Goal: Information Seeking & Learning: Learn about a topic

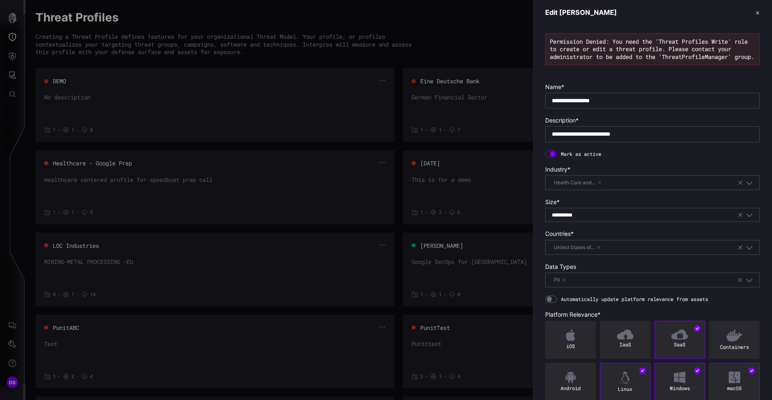
click at [756, 10] on button "✕" at bounding box center [758, 12] width 4 height 9
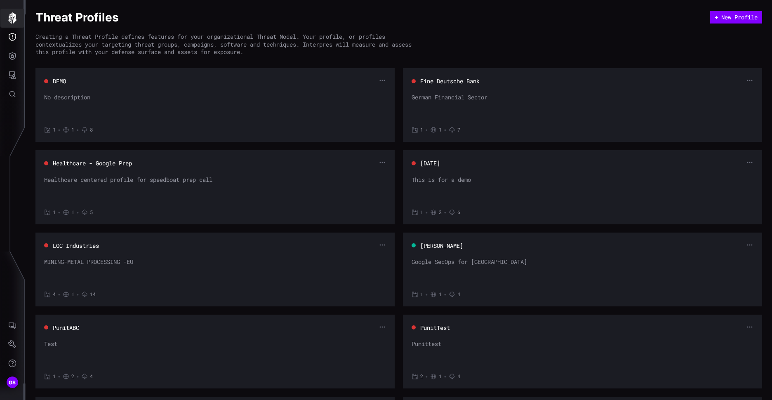
click at [13, 17] on icon "button" at bounding box center [12, 18] width 8 height 12
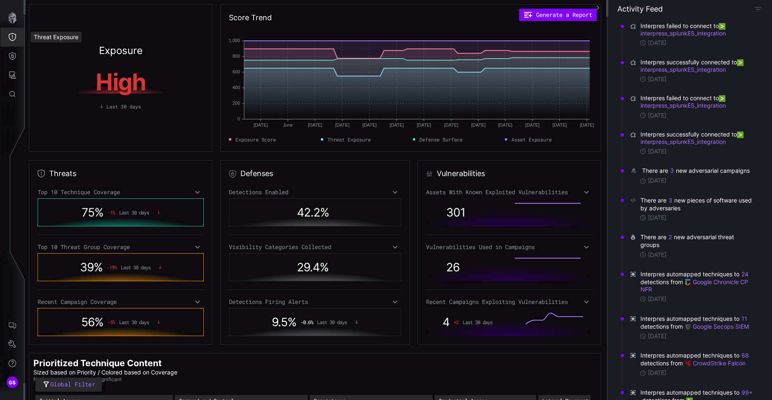
click at [16, 40] on icon "Threat Exposure" at bounding box center [12, 37] width 8 height 8
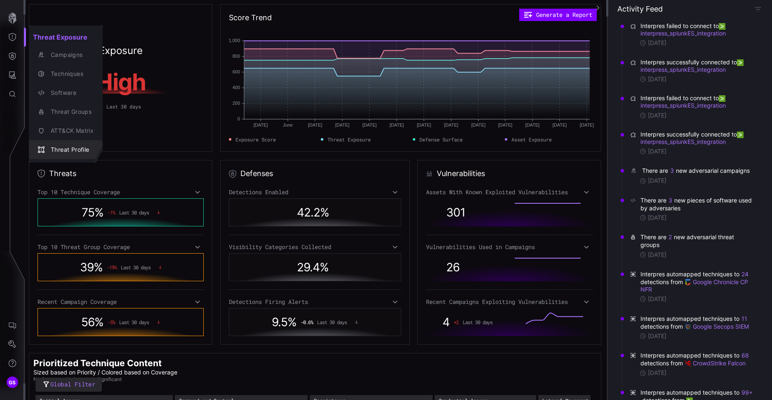
click at [82, 149] on div "Threat Profile" at bounding box center [70, 150] width 47 height 10
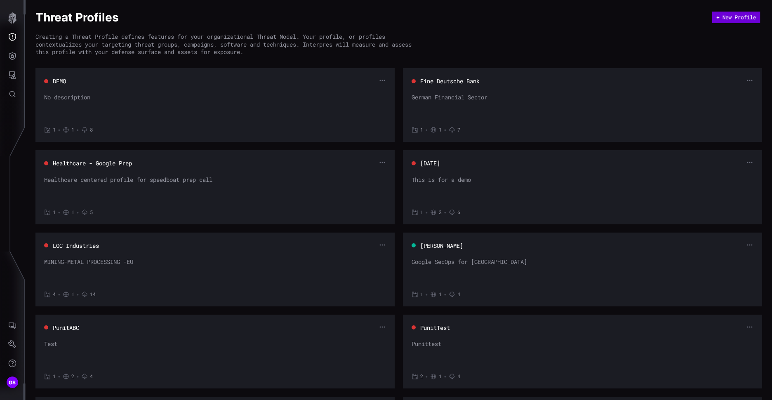
click at [738, 19] on button "+ New Profile" at bounding box center [737, 18] width 48 height 12
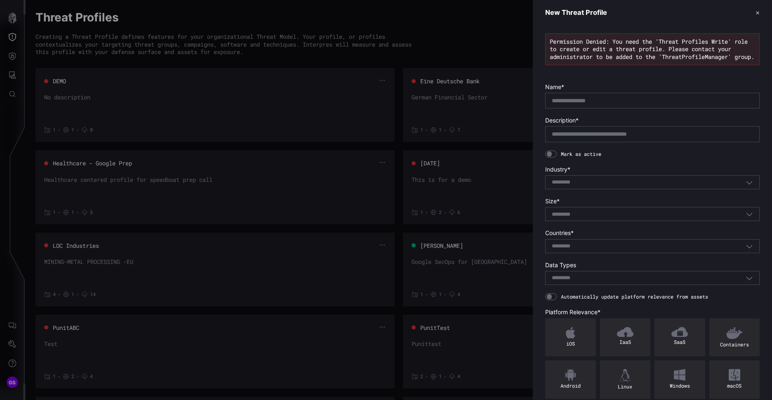
click at [748, 14] on header "New Threat Profile ✕" at bounding box center [652, 12] width 239 height 25
click at [756, 10] on button "✕" at bounding box center [758, 12] width 4 height 9
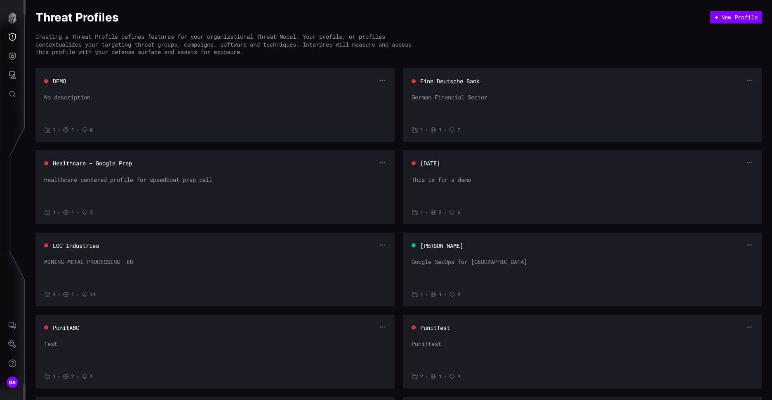
click at [444, 248] on button "[PERSON_NAME]" at bounding box center [442, 246] width 44 height 8
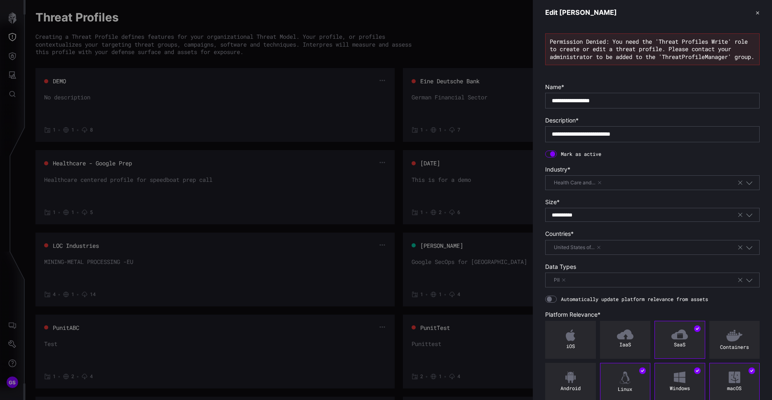
click at [756, 11] on button "✕" at bounding box center [758, 12] width 4 height 9
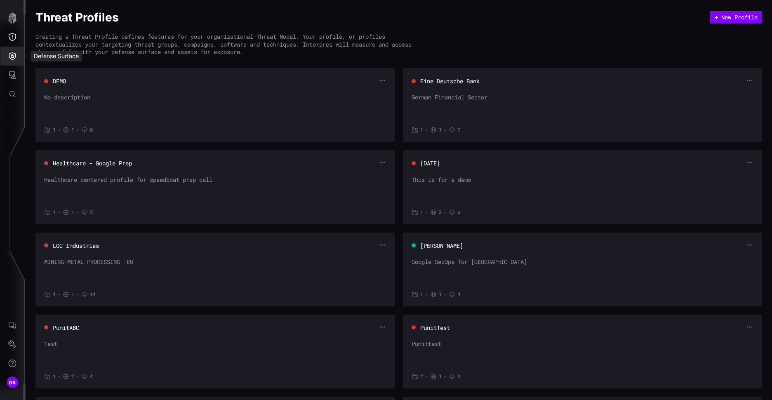
click at [11, 59] on icon "Defense Surface" at bounding box center [12, 56] width 7 height 8
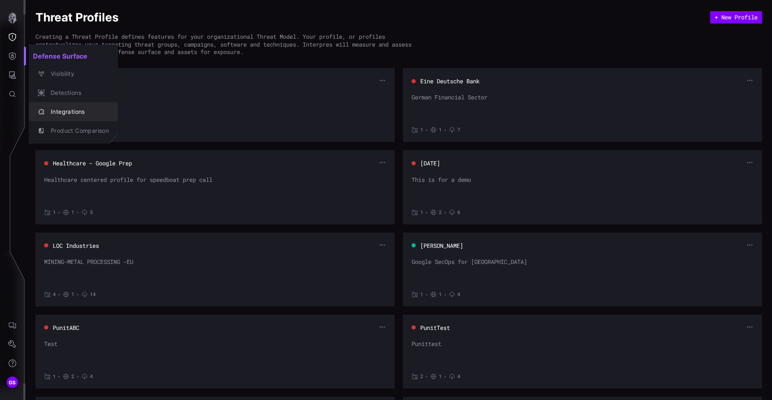
click at [68, 115] on div "Integrations" at bounding box center [78, 112] width 62 height 10
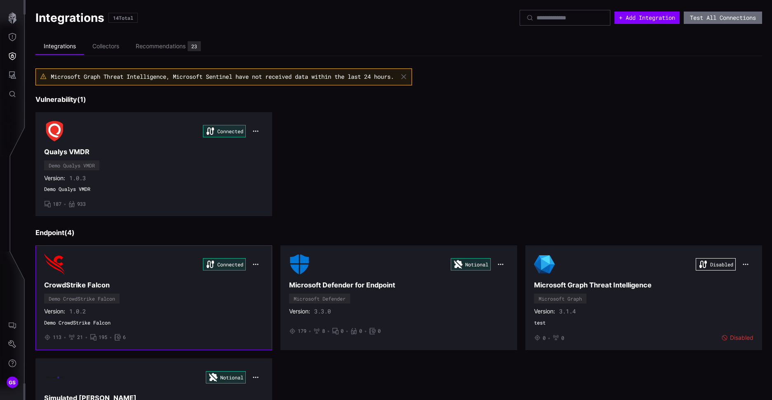
click at [69, 287] on h3 "CrowdStrike Falcon" at bounding box center [154, 285] width 220 height 9
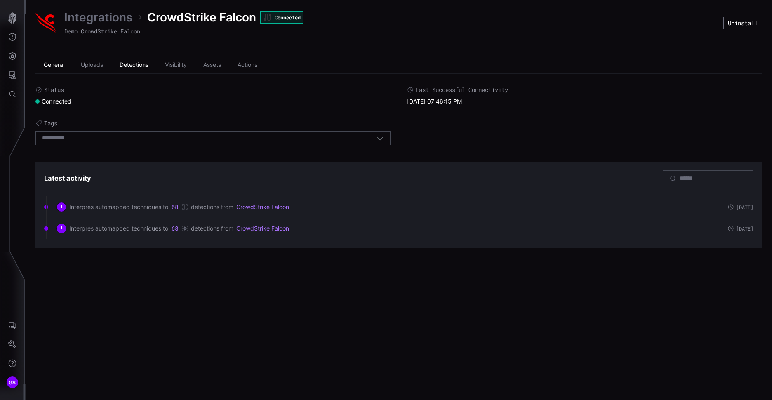
click at [132, 64] on li "Detections" at bounding box center [133, 65] width 45 height 17
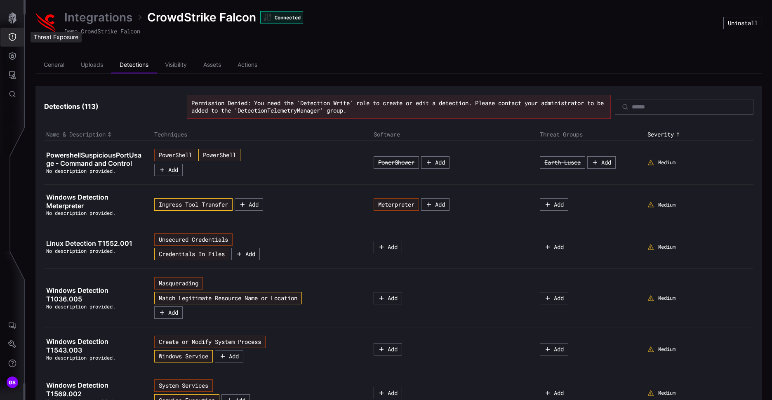
click at [12, 35] on icon "Threat Exposure" at bounding box center [12, 37] width 8 height 8
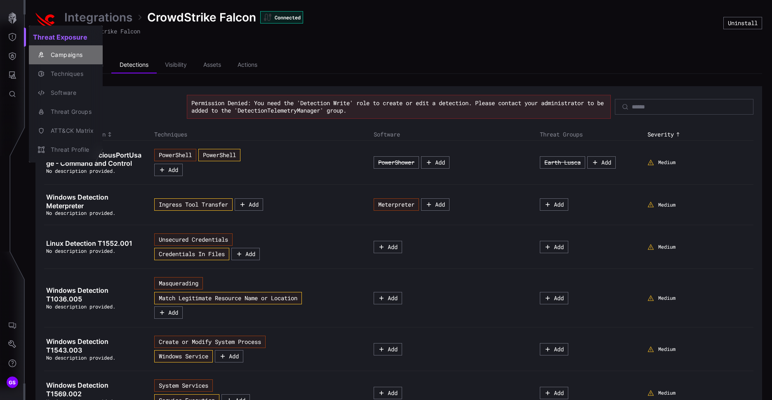
click at [69, 54] on div "Campaigns" at bounding box center [70, 55] width 47 height 10
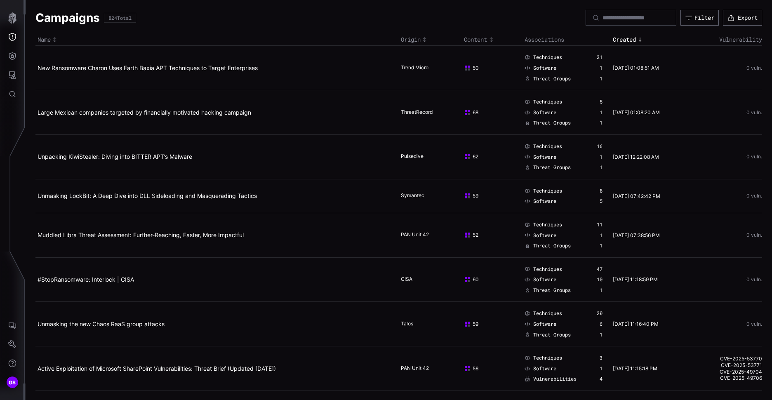
click at [479, 40] on div "Content" at bounding box center [492, 39] width 57 height 7
click at [539, 57] on span "Techniques" at bounding box center [548, 57] width 29 height 7
click at [15, 36] on icon "Threat Exposure" at bounding box center [12, 37] width 8 height 8
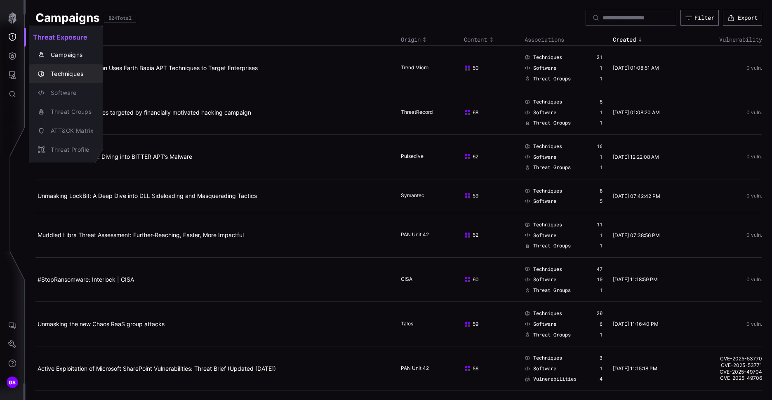
click at [74, 74] on div "Techniques" at bounding box center [70, 74] width 47 height 10
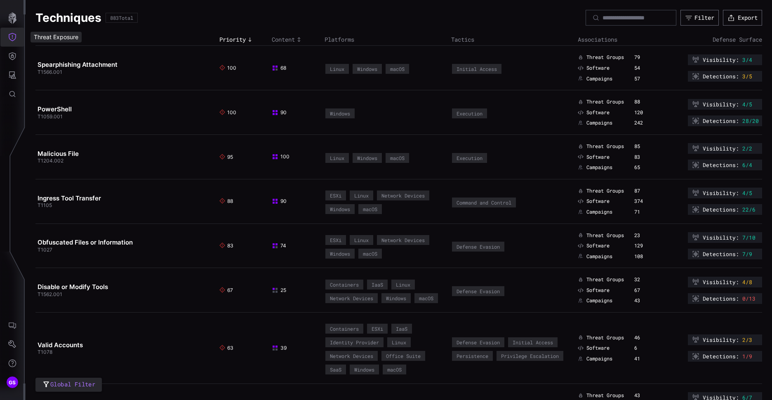
click at [16, 40] on icon "Threat Exposure" at bounding box center [12, 37] width 8 height 8
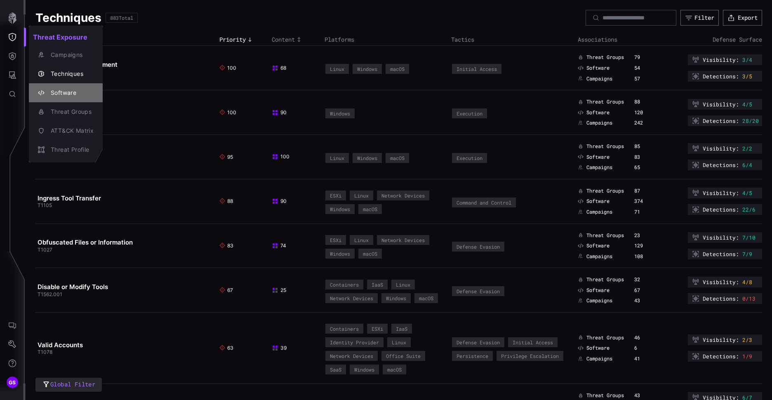
click at [79, 91] on div "Software" at bounding box center [70, 93] width 47 height 10
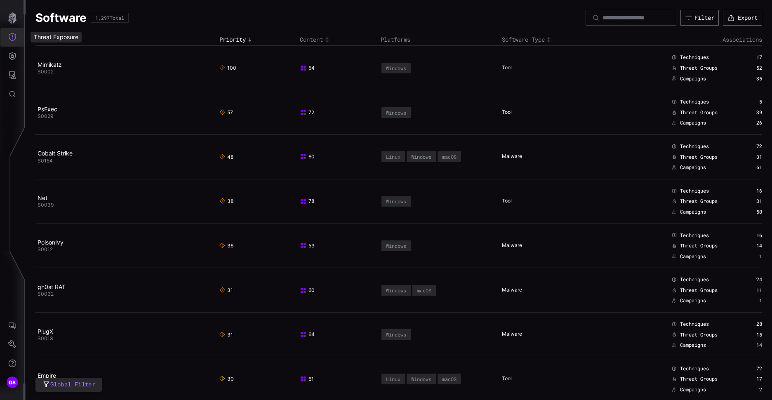
click at [11, 38] on icon "Threat Exposure" at bounding box center [12, 37] width 8 height 8
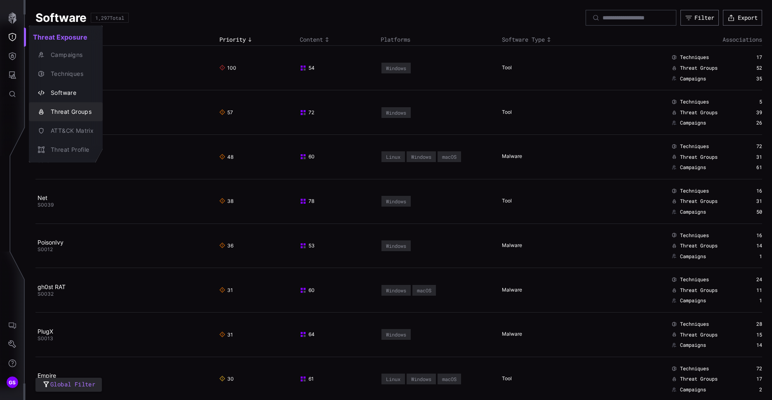
click at [71, 114] on div "Threat Groups" at bounding box center [70, 112] width 47 height 10
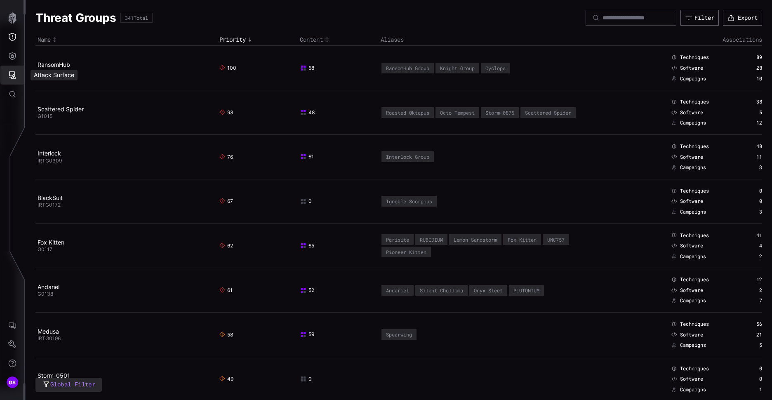
click at [15, 79] on icon "Attack Surface" at bounding box center [12, 75] width 8 height 8
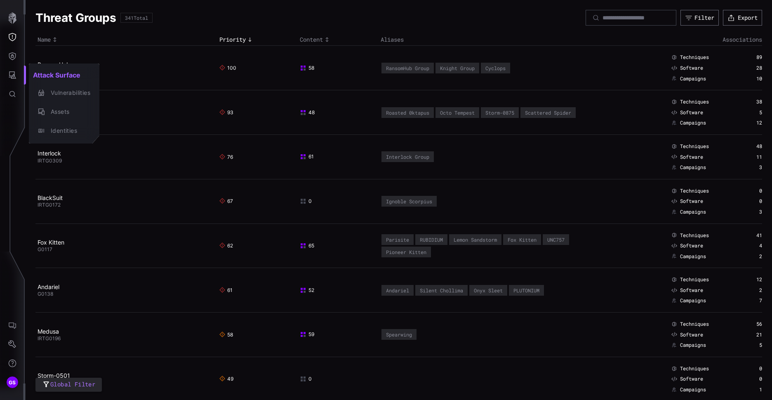
click at [244, 17] on div at bounding box center [386, 200] width 772 height 400
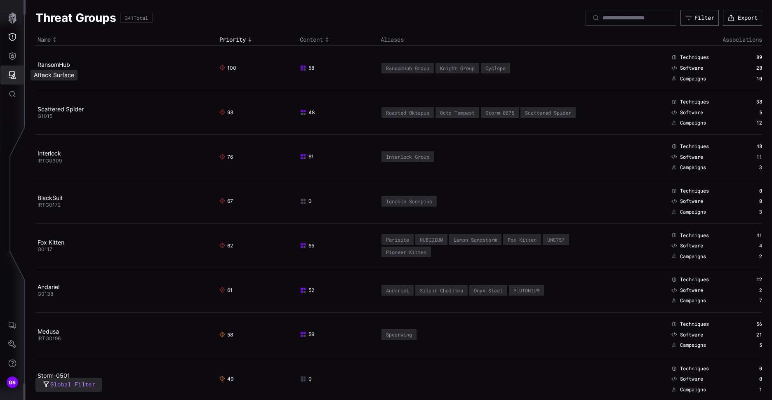
click at [13, 72] on icon "Attack Surface" at bounding box center [12, 75] width 8 height 8
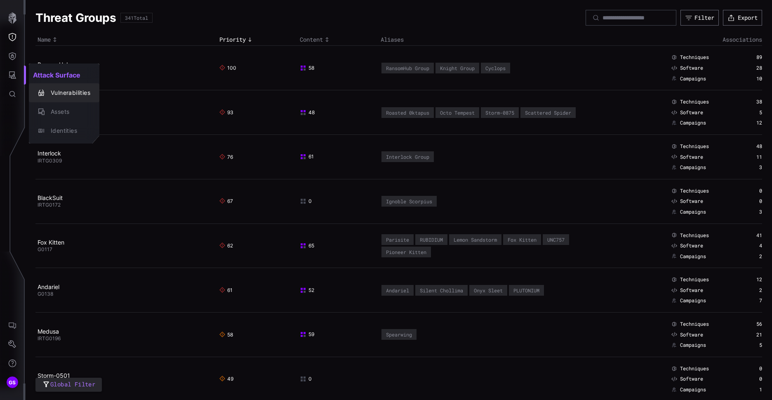
click at [71, 90] on div "Vulnerabilities" at bounding box center [69, 93] width 44 height 10
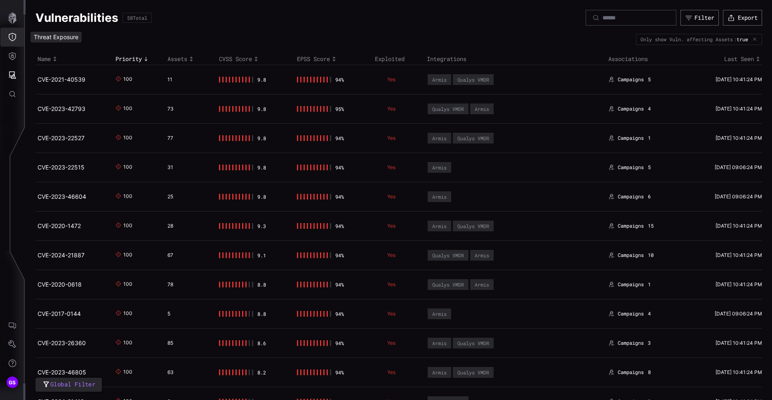
click at [13, 39] on icon "Threat Exposure" at bounding box center [12, 37] width 8 height 8
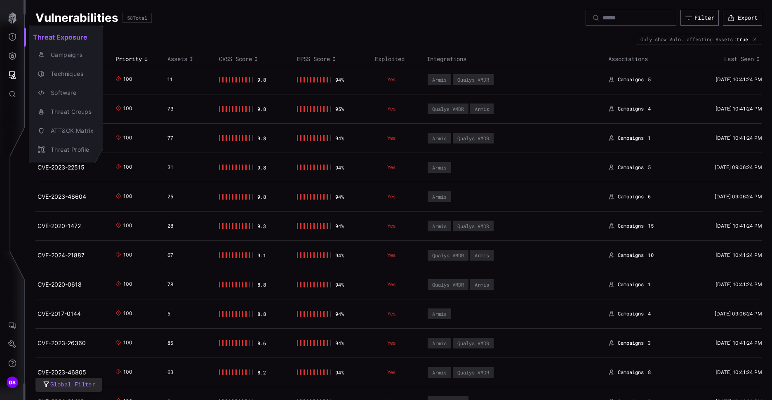
click at [203, 22] on div at bounding box center [386, 200] width 772 height 400
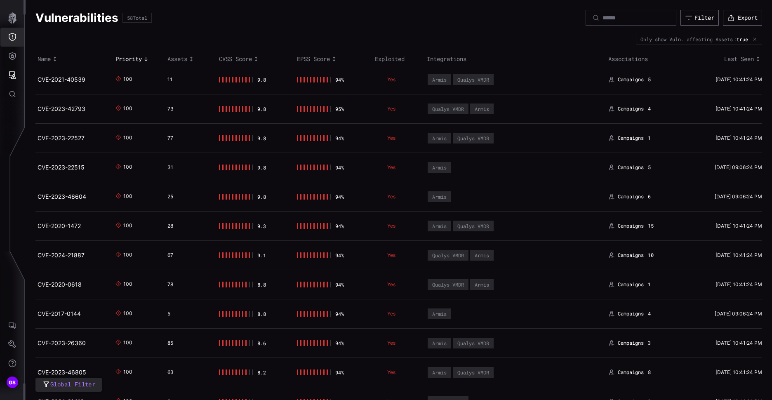
click at [18, 38] on button "Threat Exposure" at bounding box center [12, 37] width 24 height 19
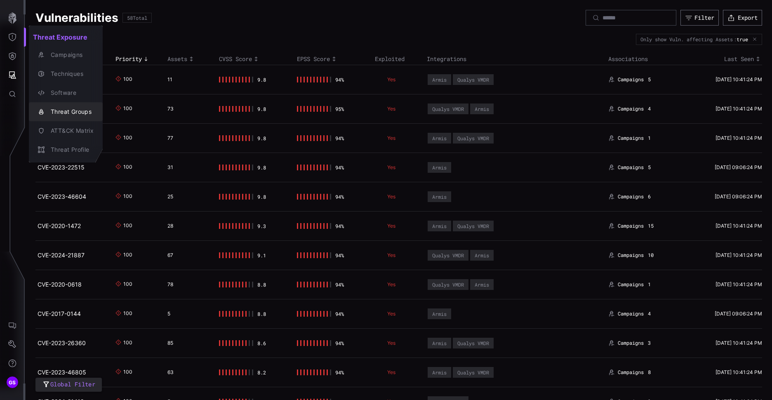
click at [80, 116] on div "Threat Groups" at bounding box center [70, 112] width 47 height 10
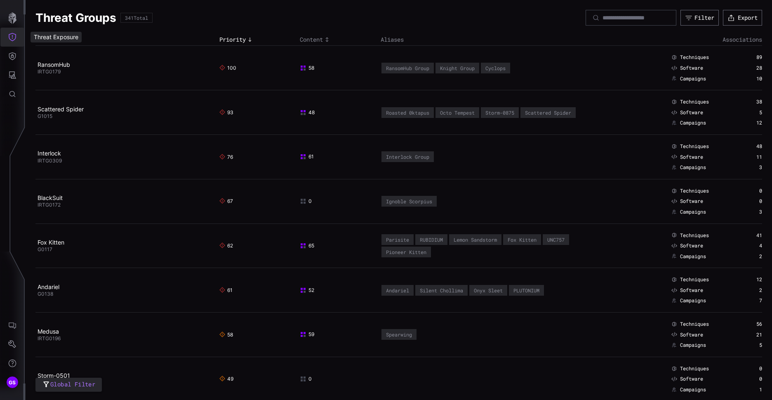
click at [9, 42] on button "Threat Exposure" at bounding box center [12, 37] width 24 height 19
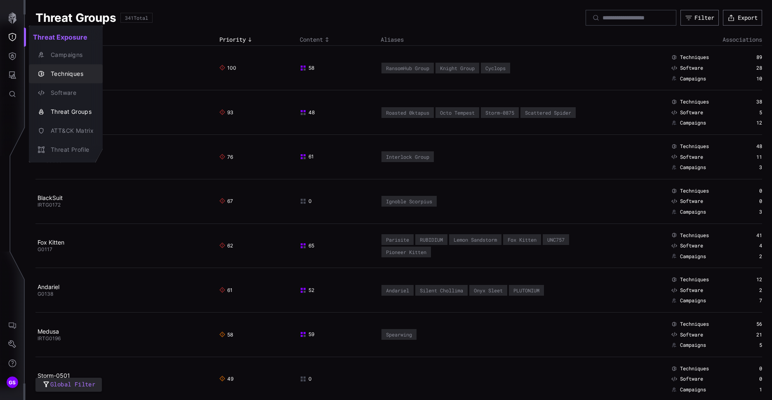
click at [75, 69] on div "Techniques" at bounding box center [70, 74] width 47 height 10
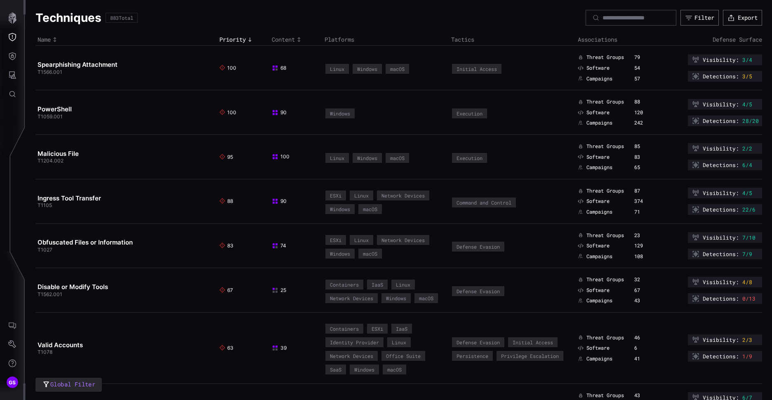
click at [81, 64] on link "Spearphishing Attachment" at bounding box center [78, 65] width 80 height 8
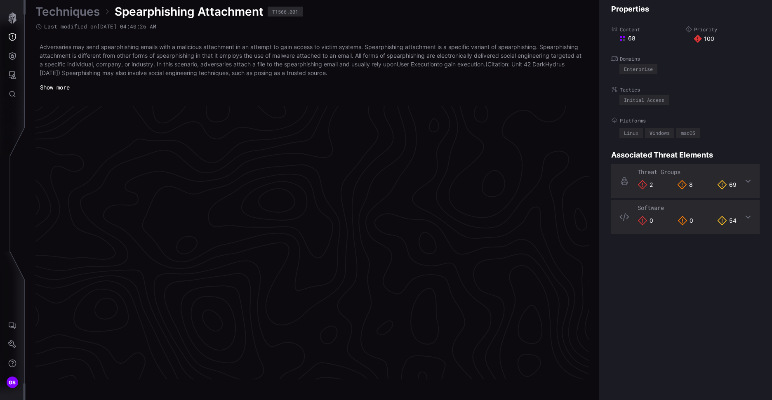
scroll to position [1723, 345]
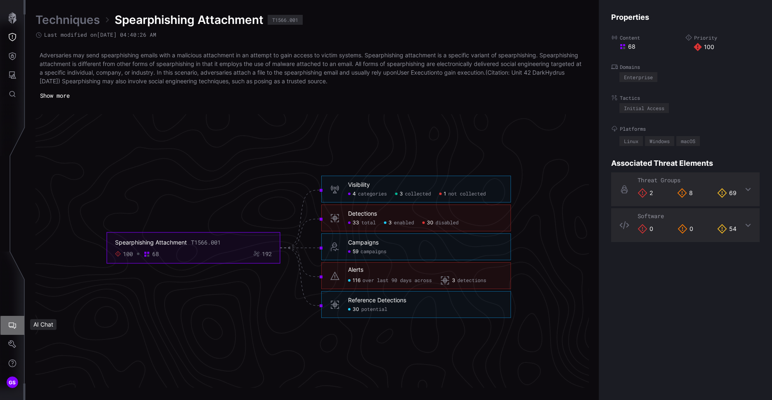
click at [10, 326] on icon "AI Chat" at bounding box center [12, 326] width 7 height 7
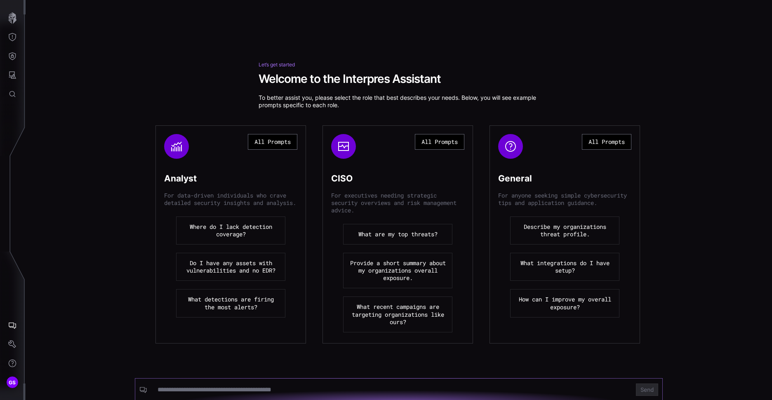
click at [166, 386] on input at bounding box center [392, 390] width 469 height 8
type input "**********"
click button "Send" at bounding box center [647, 390] width 22 height 12
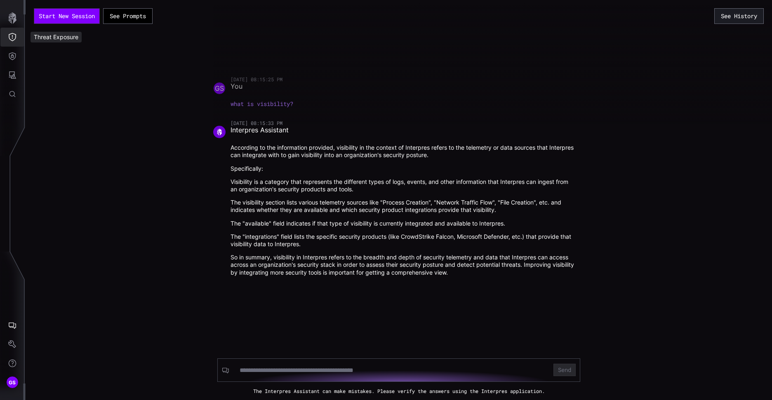
click at [10, 38] on icon "Threat Exposure" at bounding box center [12, 37] width 8 height 8
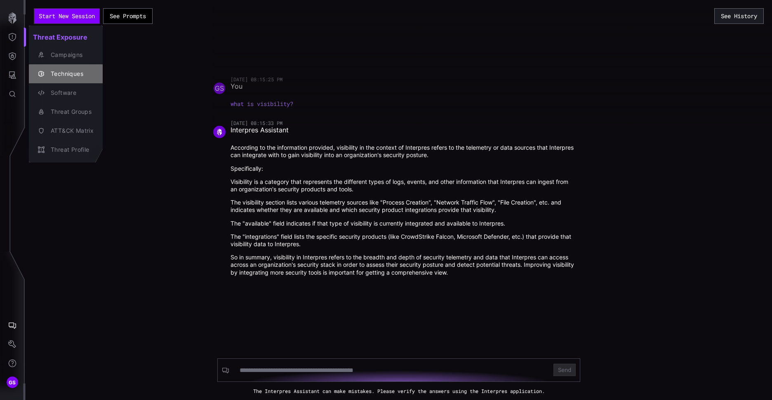
click at [64, 72] on div "Techniques" at bounding box center [70, 74] width 47 height 10
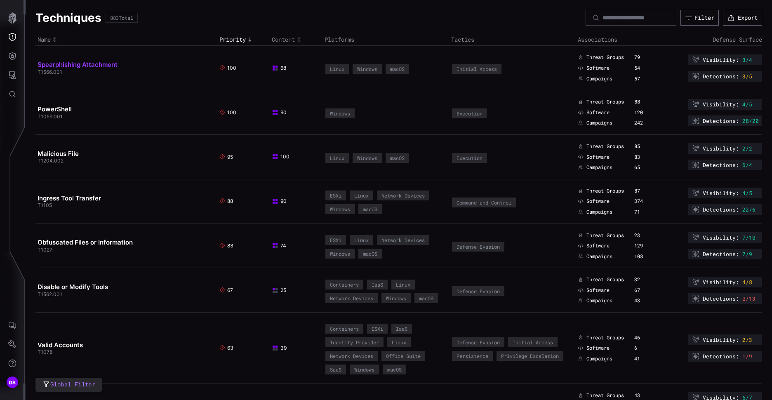
click at [74, 64] on link "Spearphishing Attachment" at bounding box center [78, 65] width 80 height 8
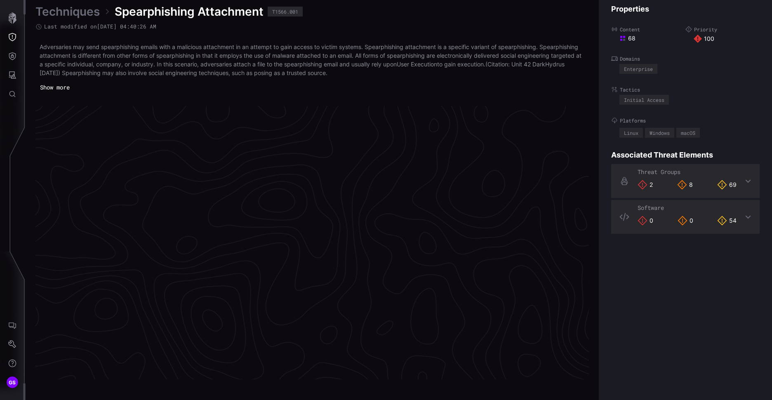
scroll to position [1723, 345]
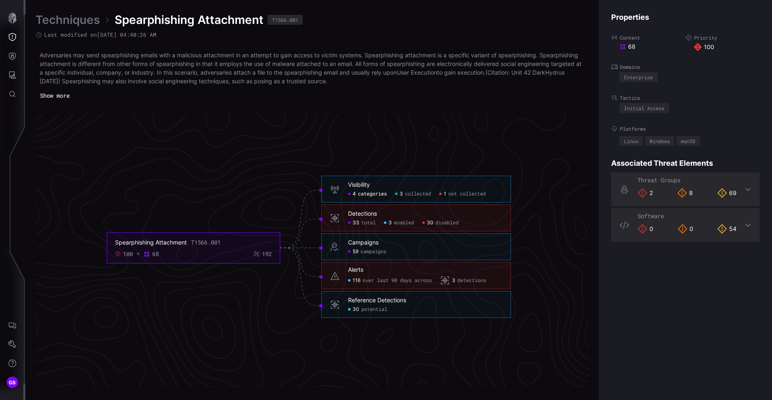
click at [365, 196] on span "categories" at bounding box center [372, 194] width 29 height 7
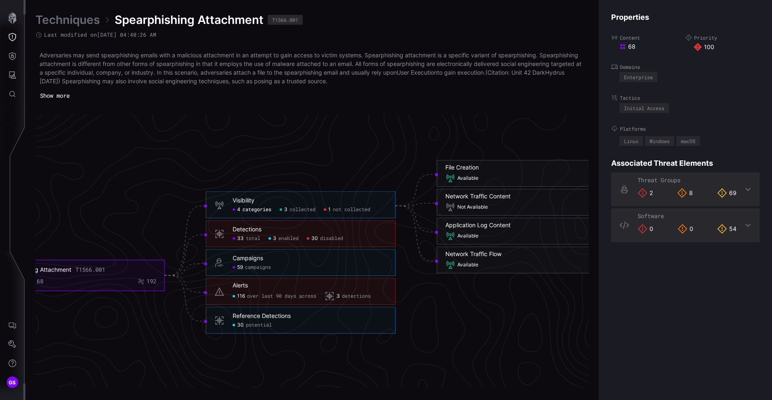
click at [261, 326] on span "potential" at bounding box center [259, 325] width 26 height 7
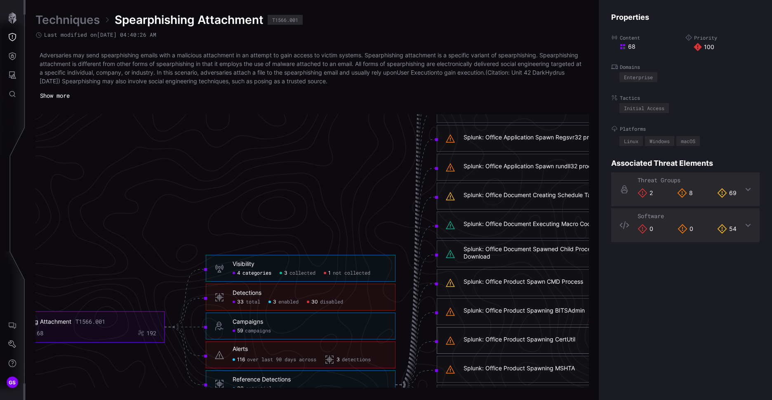
scroll to position [1599, 345]
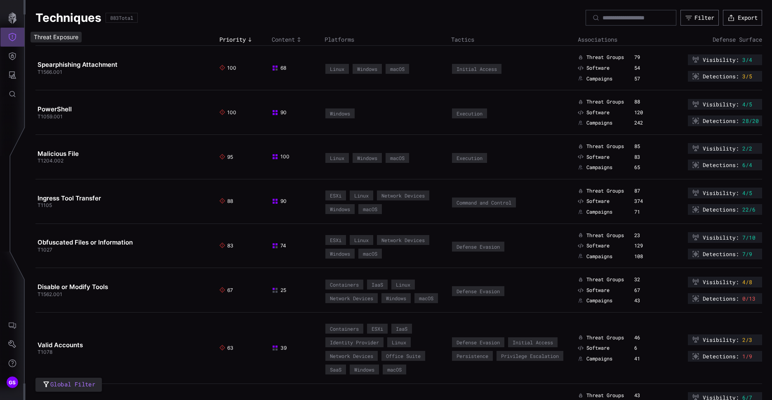
click at [8, 38] on button "Threat Exposure" at bounding box center [12, 37] width 24 height 19
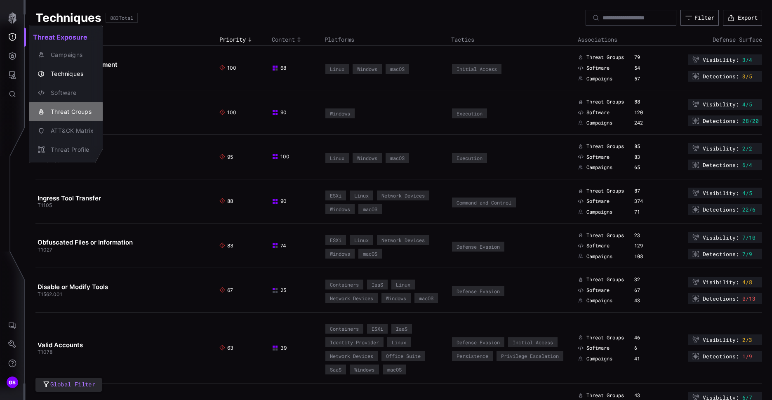
click at [73, 109] on div "Threat Groups" at bounding box center [70, 112] width 47 height 10
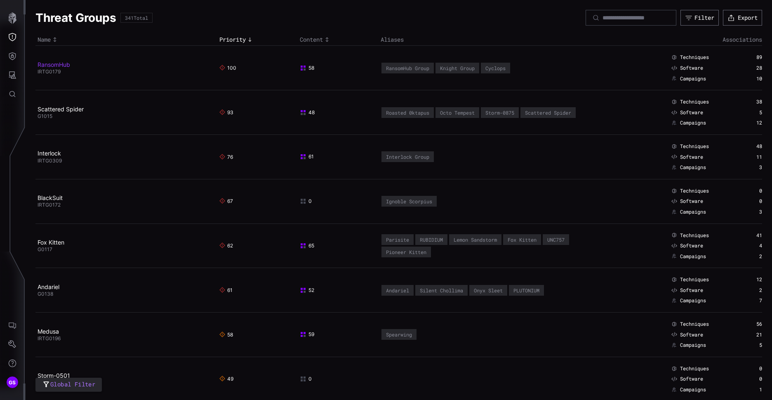
click at [63, 65] on link "RansomHub" at bounding box center [54, 64] width 33 height 7
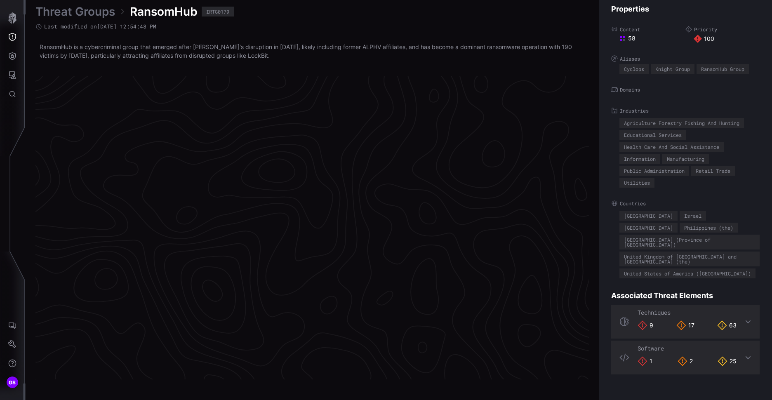
scroll to position [1708, 345]
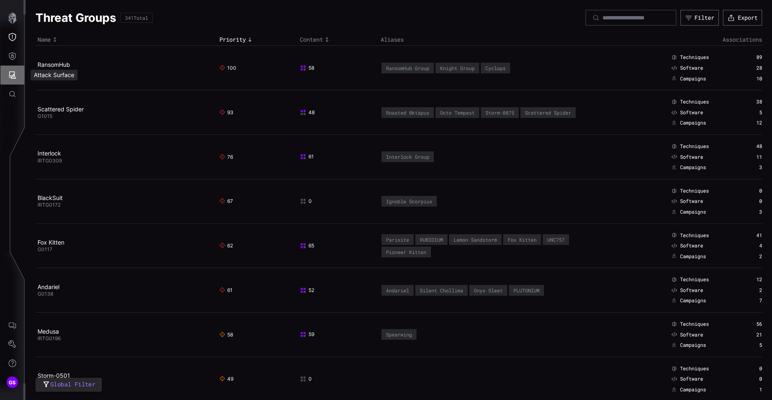
click at [18, 78] on button "Attack Surface" at bounding box center [12, 75] width 24 height 19
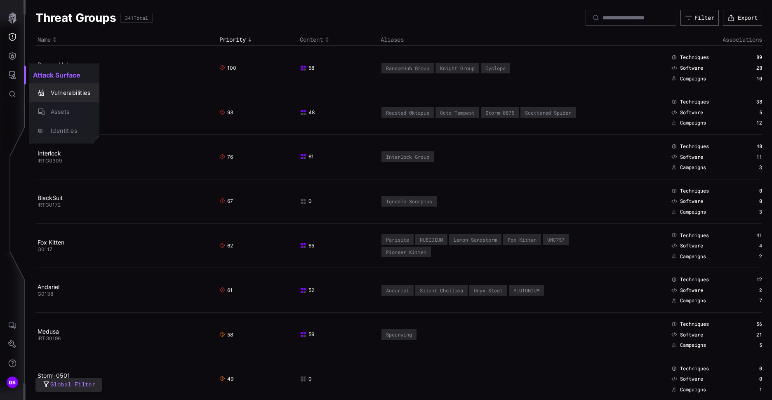
click at [59, 97] on div "Vulnerabilities" at bounding box center [69, 93] width 44 height 10
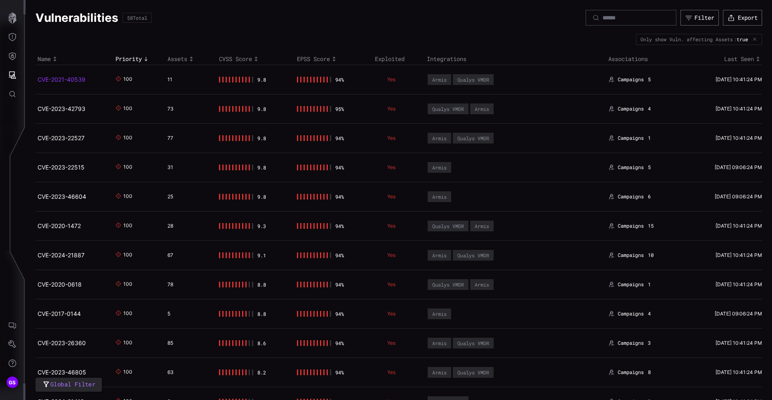
click at [64, 80] on link "CVE-2021-40539" at bounding box center [62, 79] width 48 height 7
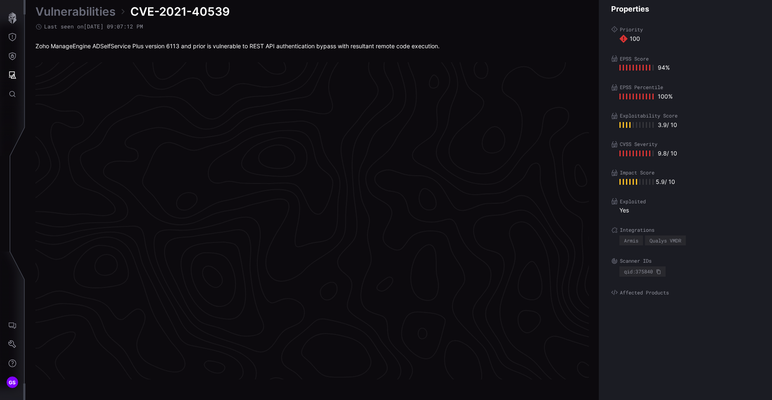
scroll to position [1701, 345]
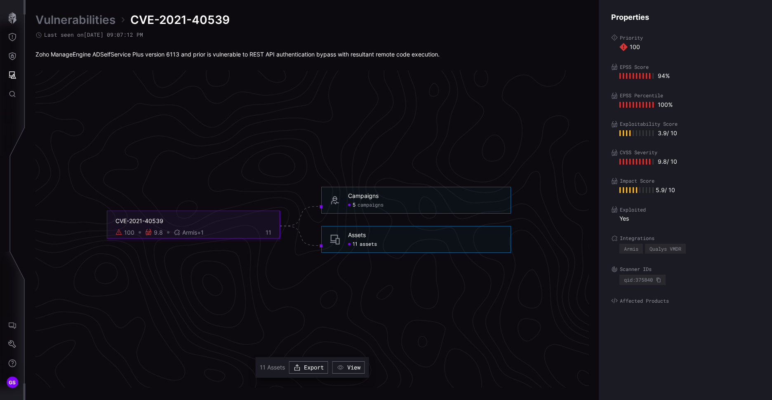
click at [364, 243] on span "assets" at bounding box center [368, 244] width 17 height 7
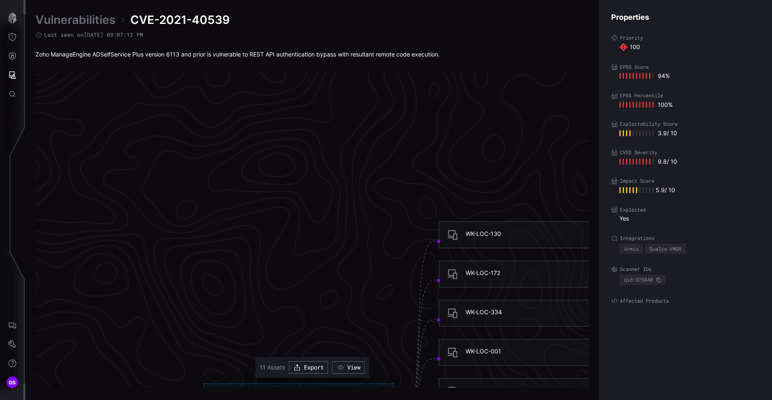
scroll to position [1495, 345]
click at [485, 229] on div "WK-LOC-130" at bounding box center [534, 235] width 190 height 27
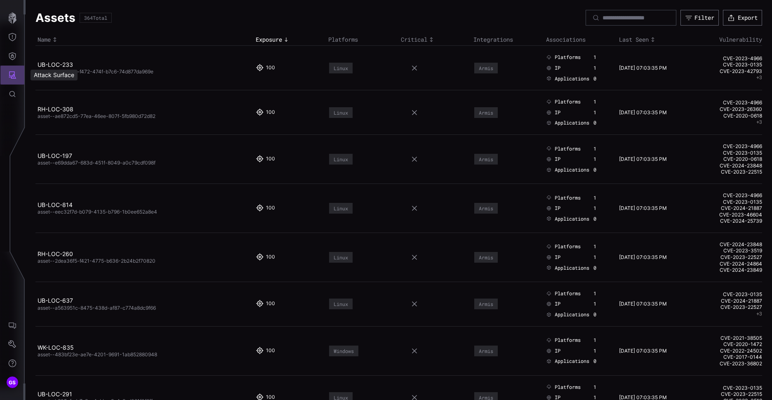
click at [11, 74] on icon "Attack Surface" at bounding box center [12, 75] width 8 height 8
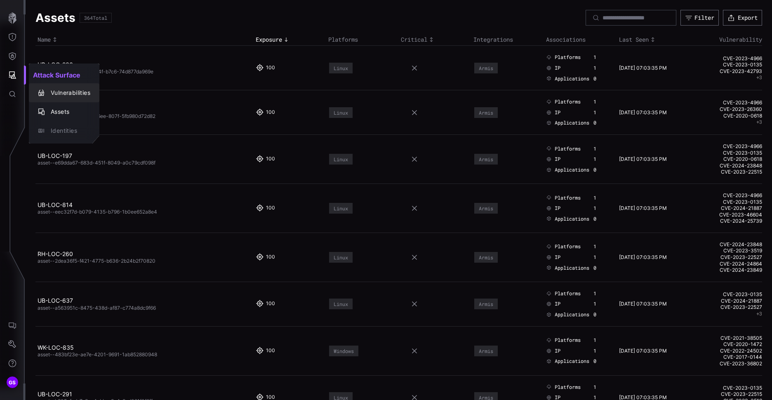
click at [61, 94] on div "Vulnerabilities" at bounding box center [69, 93] width 44 height 10
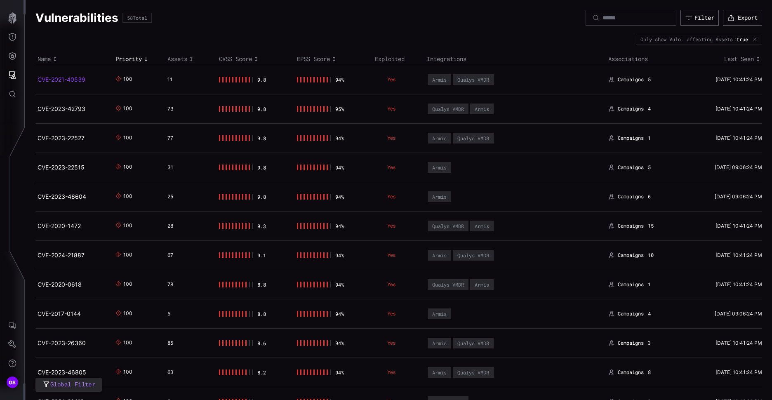
click at [71, 81] on link "CVE-2021-40539" at bounding box center [62, 79] width 48 height 7
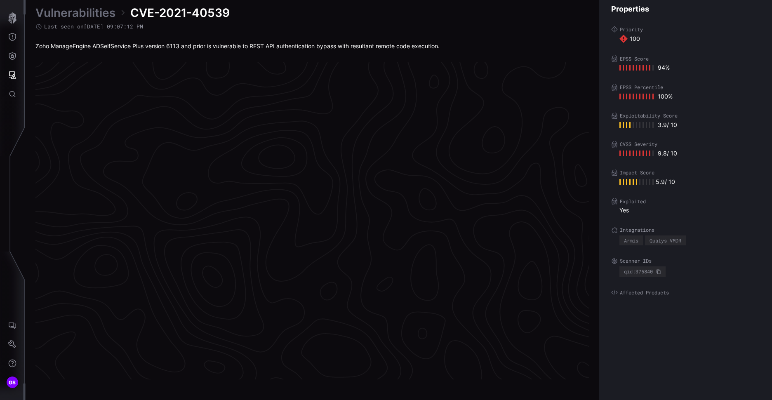
scroll to position [1701, 345]
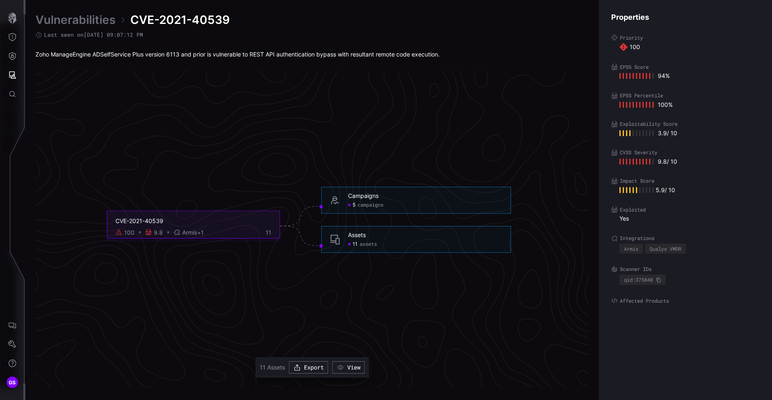
click at [362, 245] on span "assets" at bounding box center [368, 244] width 17 height 7
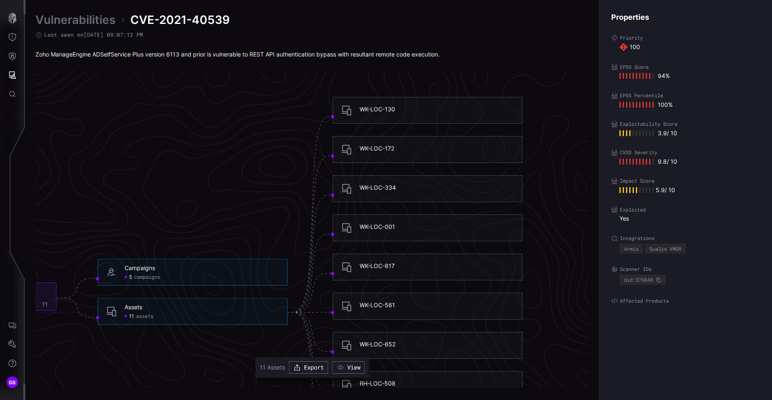
scroll to position [1619, 451]
click at [384, 151] on div "WK-LOC-172" at bounding box center [377, 149] width 35 height 7
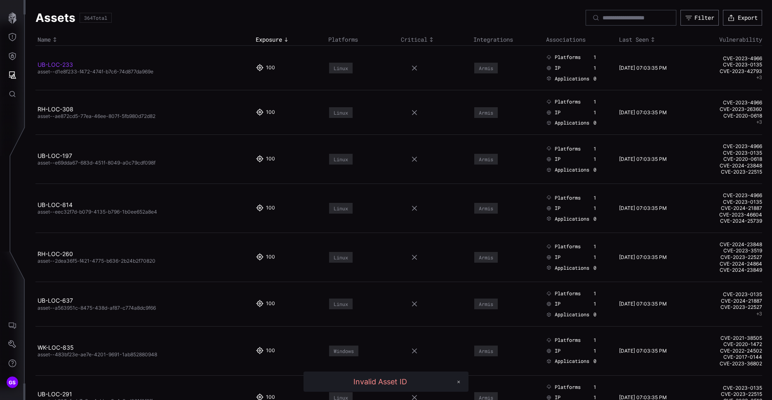
click at [56, 64] on link "UB-LOC-233" at bounding box center [55, 64] width 35 height 7
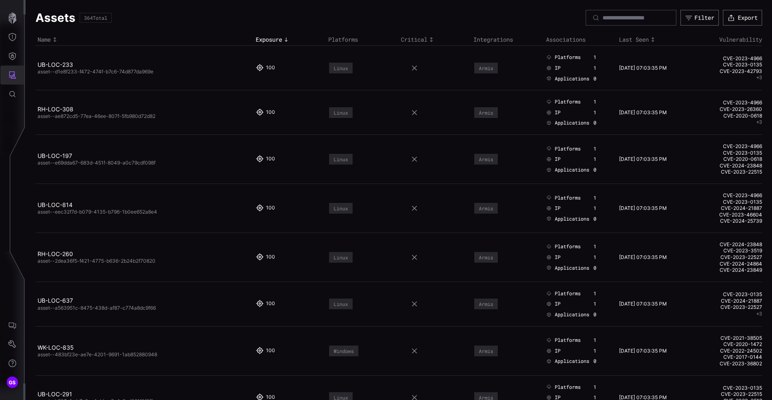
click at [12, 72] on icon "Attack Surface" at bounding box center [12, 75] width 8 height 8
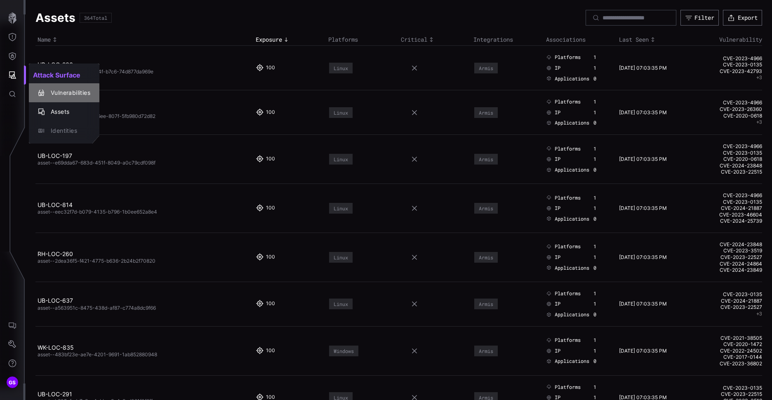
click at [62, 99] on button "Vulnerabilities" at bounding box center [64, 92] width 71 height 19
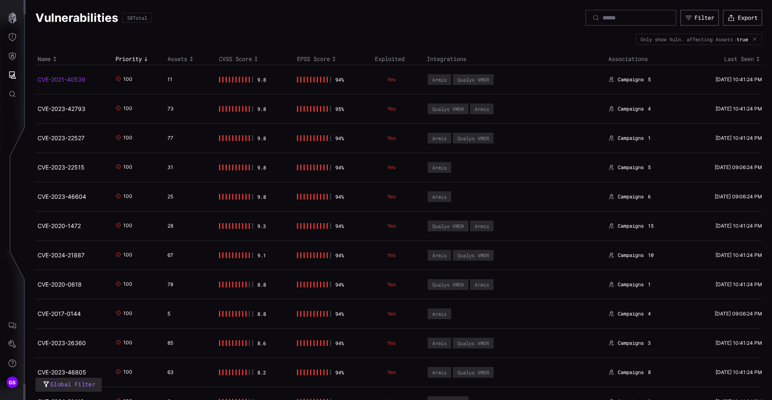
click at [70, 79] on link "CVE-2021-40539" at bounding box center [62, 79] width 48 height 7
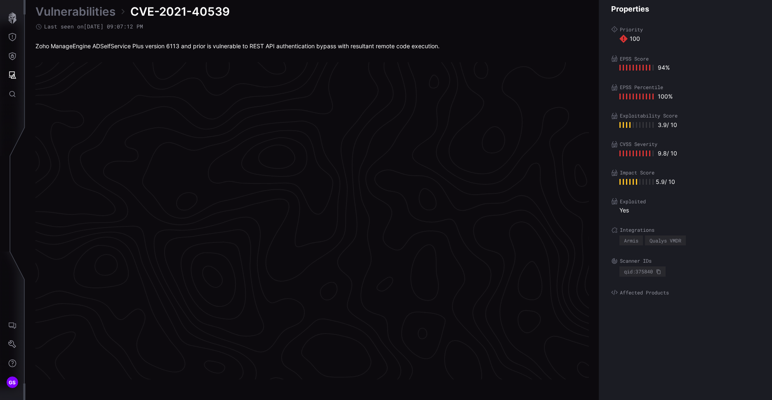
scroll to position [1701, 345]
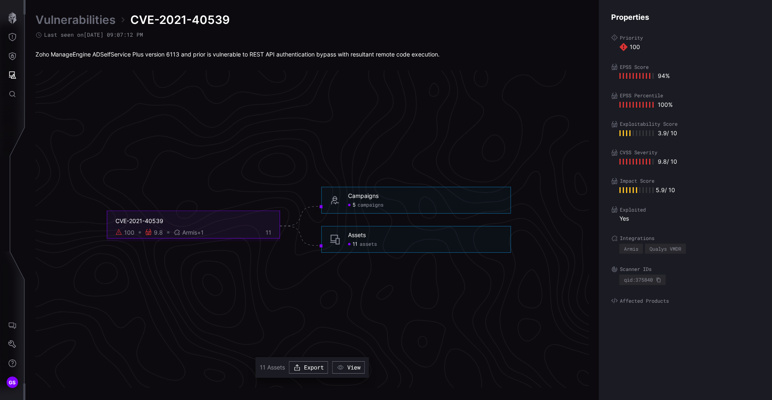
click at [360, 245] on span "assets" at bounding box center [368, 244] width 17 height 7
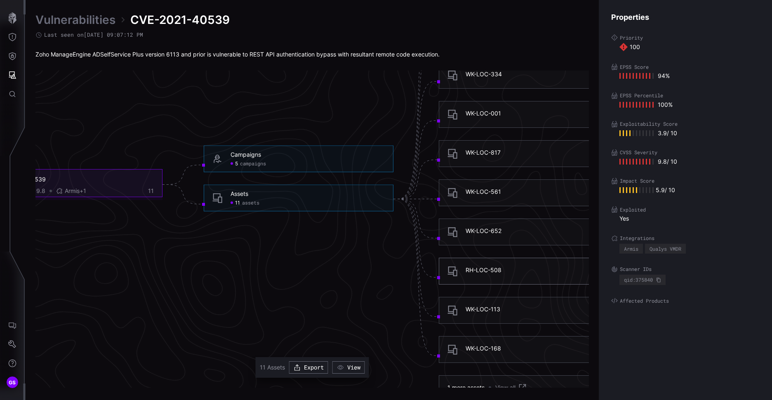
scroll to position [1825, 345]
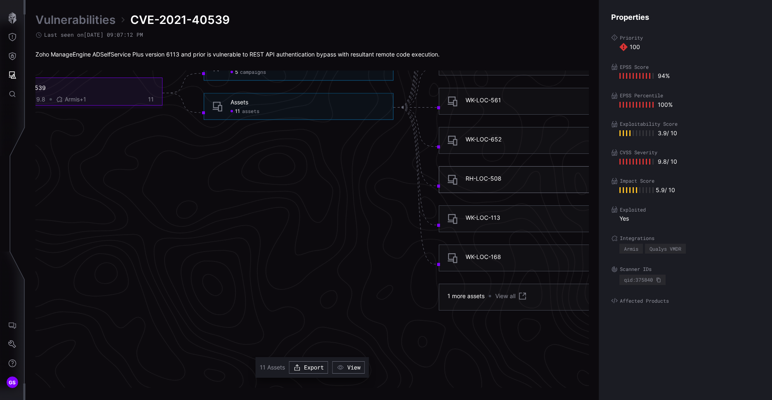
click at [490, 262] on div "WK-LOC-168" at bounding box center [543, 257] width 154 height 9
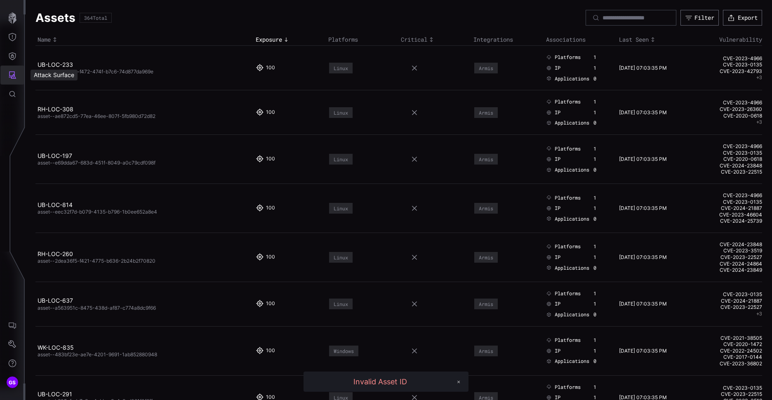
click at [9, 78] on icon "Attack Surface" at bounding box center [12, 75] width 8 height 8
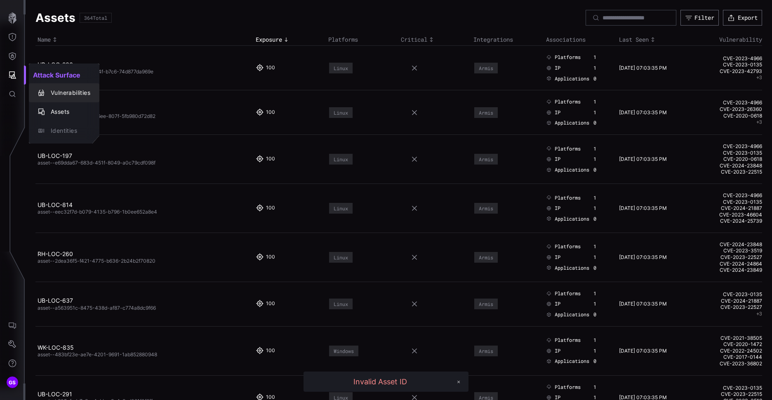
click at [64, 94] on div "Vulnerabilities" at bounding box center [69, 93] width 44 height 10
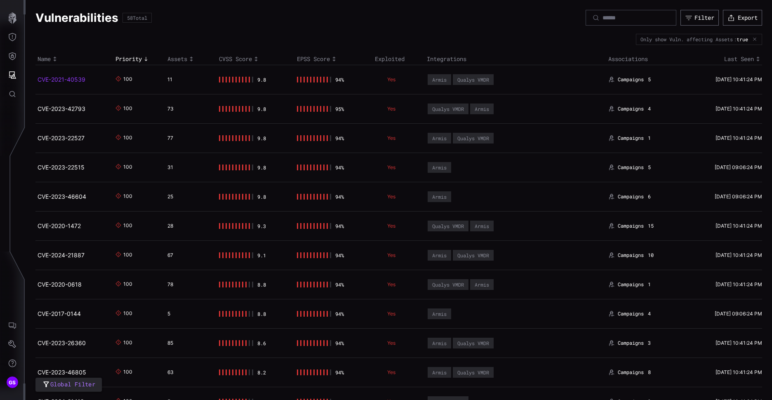
click at [65, 82] on link "CVE-2021-40539" at bounding box center [62, 79] width 48 height 7
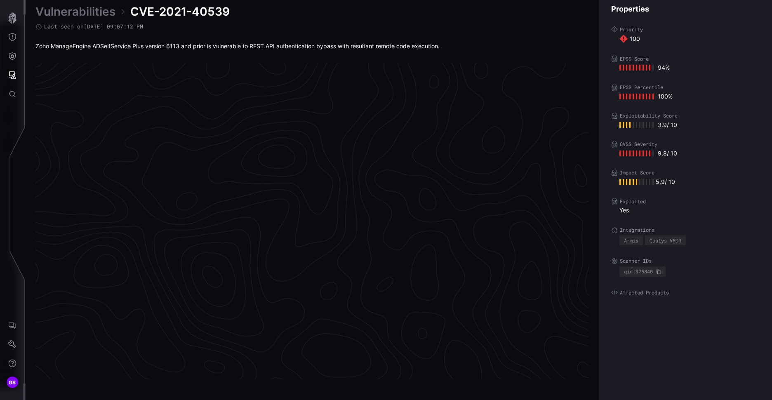
scroll to position [1701, 345]
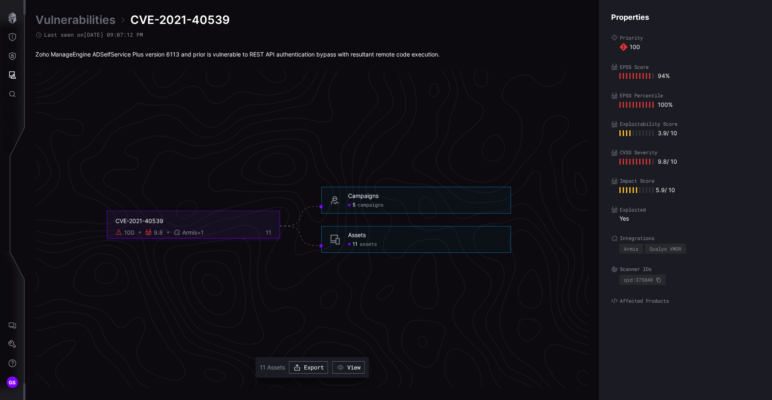
click at [378, 207] on span "campaigns" at bounding box center [371, 205] width 26 height 7
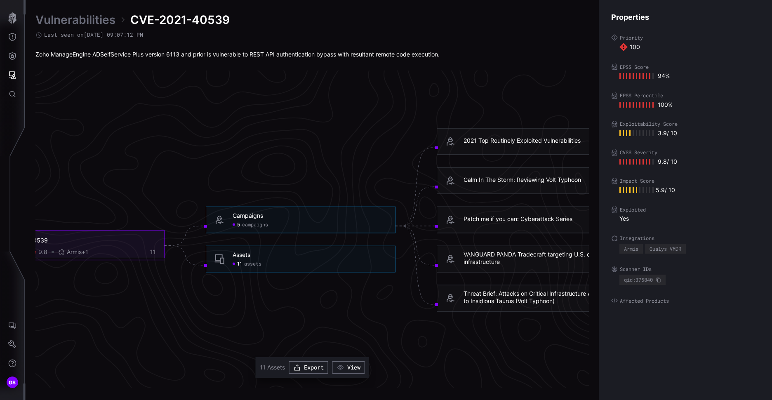
click at [246, 266] on span "assets" at bounding box center [252, 264] width 17 height 7
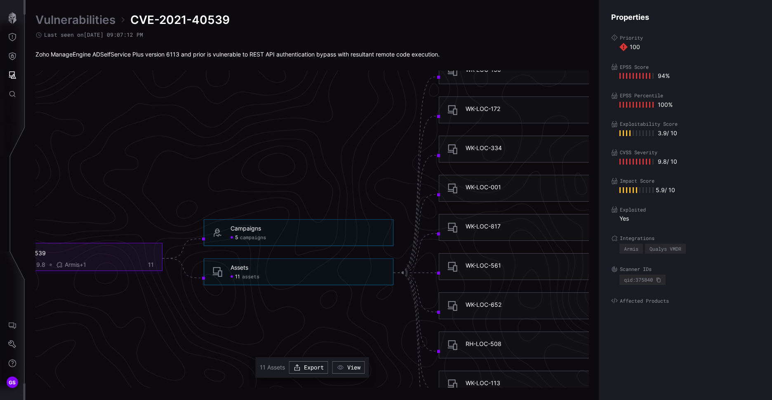
scroll to position [1660, 345]
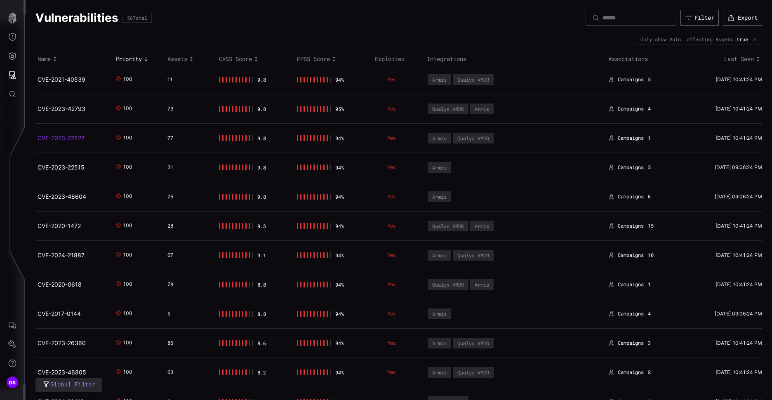
click at [57, 139] on link "CVE-2023-22527" at bounding box center [61, 138] width 47 height 7
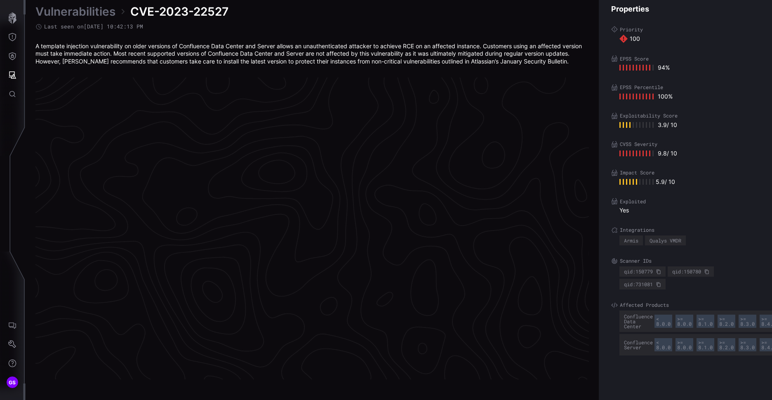
scroll to position [1709, 345]
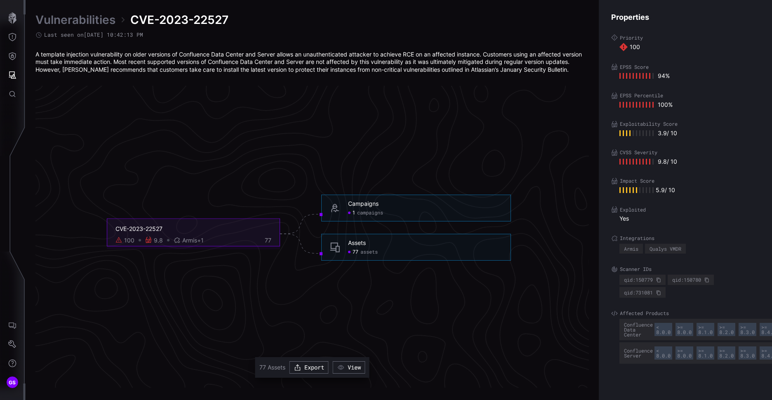
click at [363, 253] on span "assets" at bounding box center [369, 252] width 17 height 7
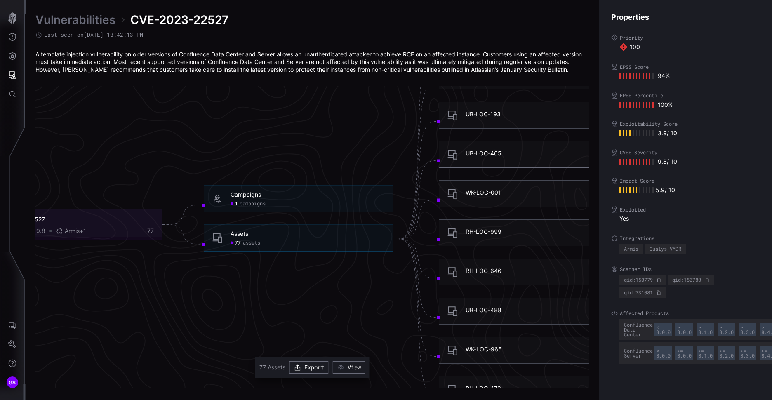
click at [482, 151] on div "UB-LOC-465" at bounding box center [484, 153] width 36 height 7
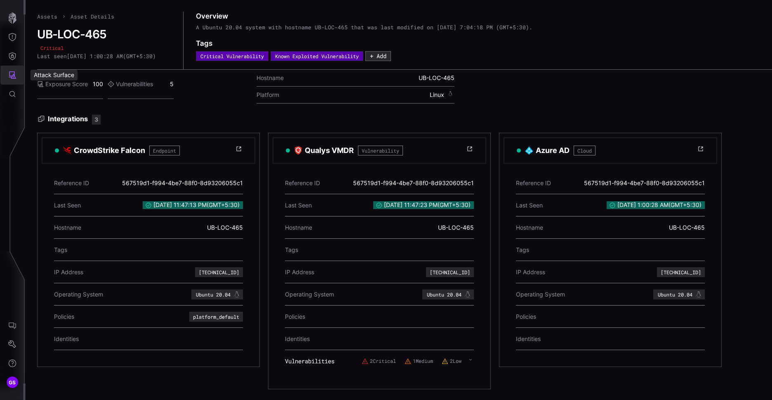
click at [13, 76] on icon "Attack Surface" at bounding box center [12, 74] width 7 height 7
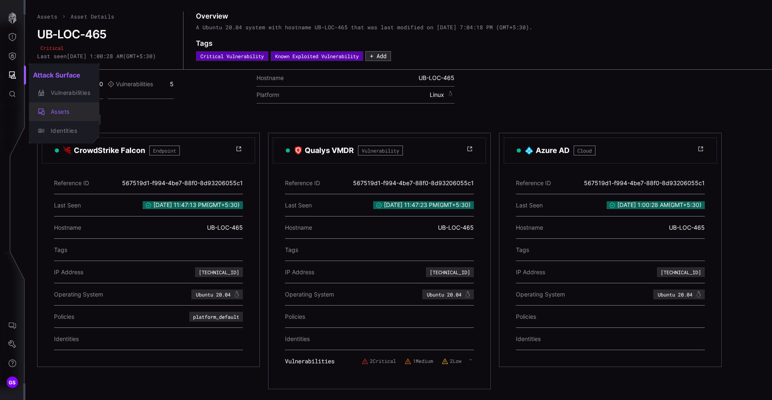
click at [64, 111] on div "Assets" at bounding box center [69, 112] width 44 height 10
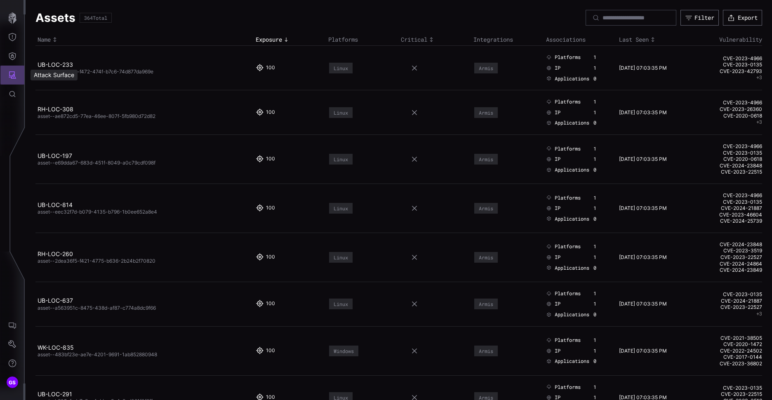
click at [2, 73] on button "Attack Surface" at bounding box center [12, 75] width 24 height 19
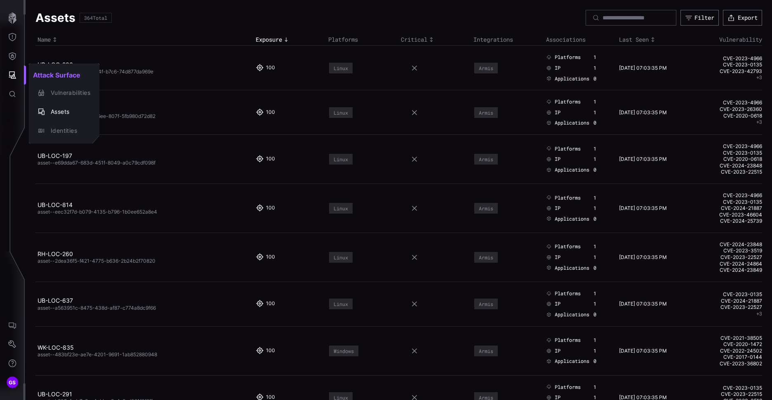
click at [290, 28] on div at bounding box center [386, 200] width 772 height 400
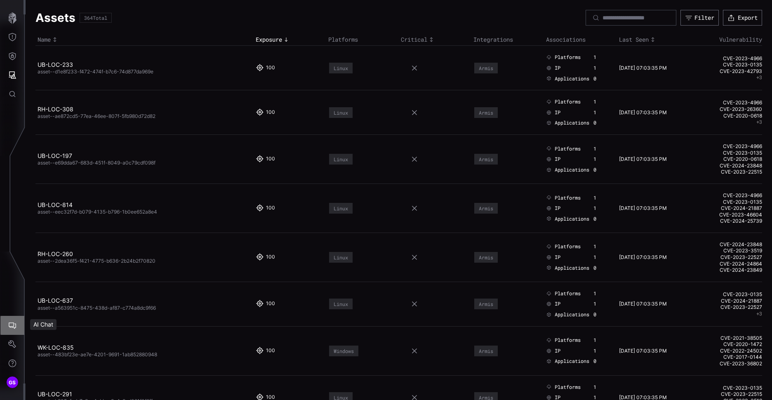
click at [10, 327] on icon "AI Chat" at bounding box center [12, 326] width 7 height 7
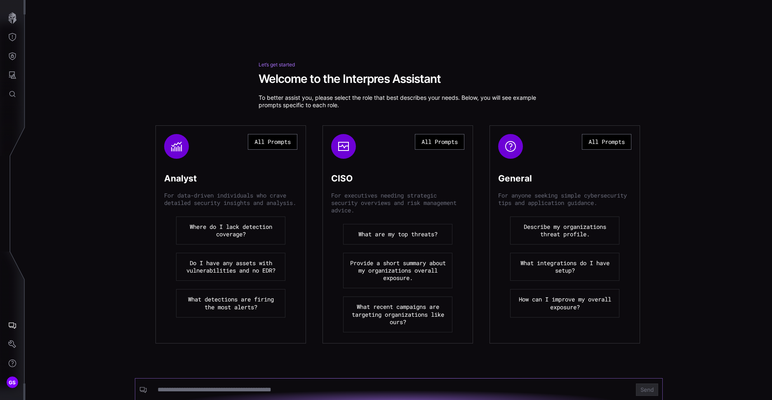
click at [224, 389] on input at bounding box center [392, 390] width 469 height 8
type input "**********"
click button "Send" at bounding box center [647, 390] width 22 height 12
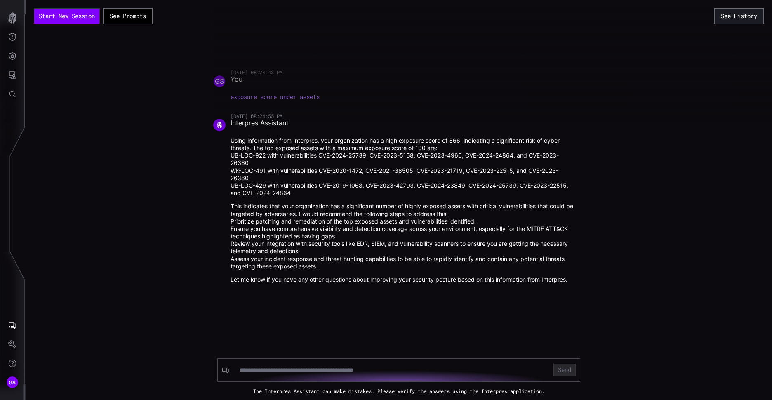
drag, startPoint x: 226, startPoint y: 98, endPoint x: 321, endPoint y: 97, distance: 94.9
click at [322, 101] on div at bounding box center [599, 62] width 772 height 124
drag, startPoint x: 321, startPoint y: 95, endPoint x: 266, endPoint y: 96, distance: 55.3
click at [266, 96] on div at bounding box center [599, 62] width 772 height 124
click at [301, 372] on input at bounding box center [392, 370] width 304 height 8
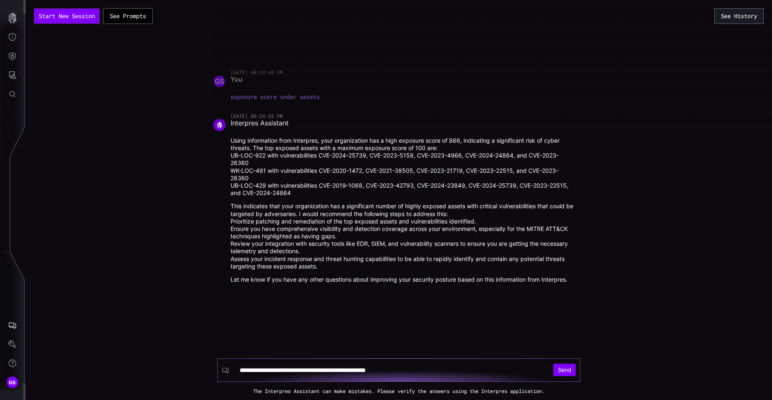
type input "**********"
click at [554, 364] on button "Send" at bounding box center [565, 370] width 22 height 12
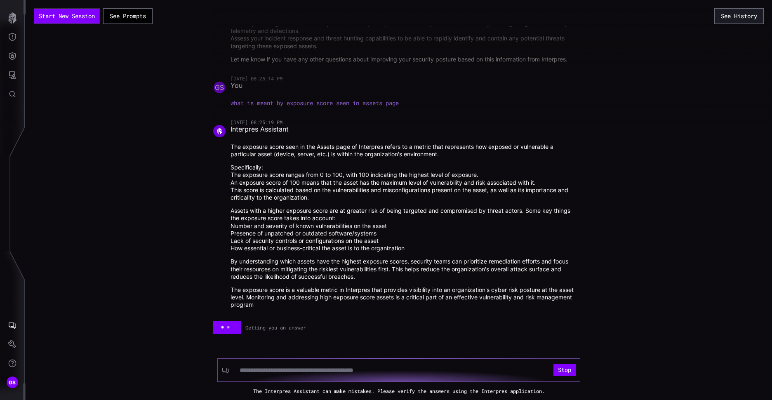
scroll to position [159, 0]
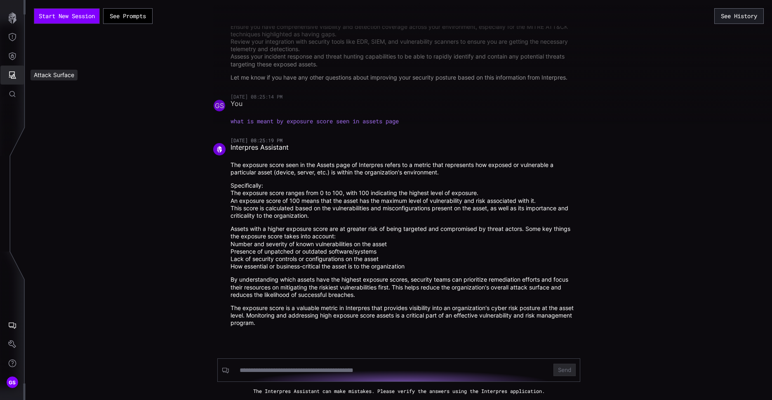
click at [9, 74] on icon "Attack Surface" at bounding box center [12, 74] width 7 height 7
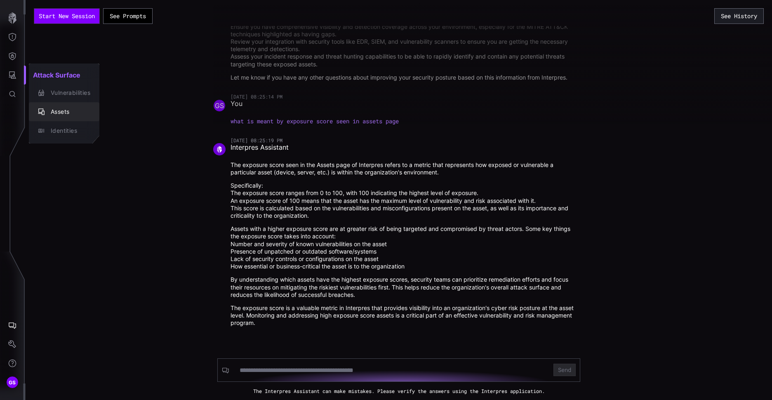
click at [63, 113] on div "Assets" at bounding box center [69, 112] width 44 height 10
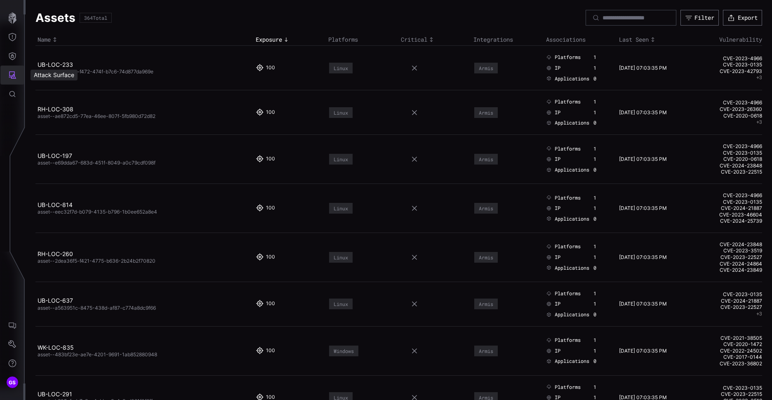
click at [8, 76] on icon "Attack Surface" at bounding box center [12, 75] width 8 height 8
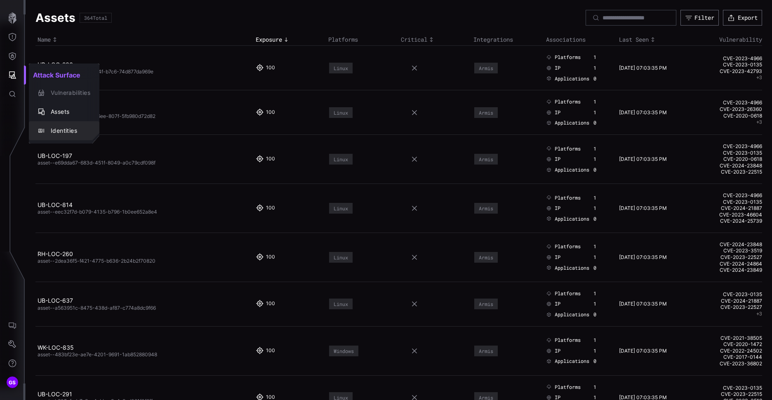
click at [63, 127] on div "Identities" at bounding box center [69, 131] width 44 height 10
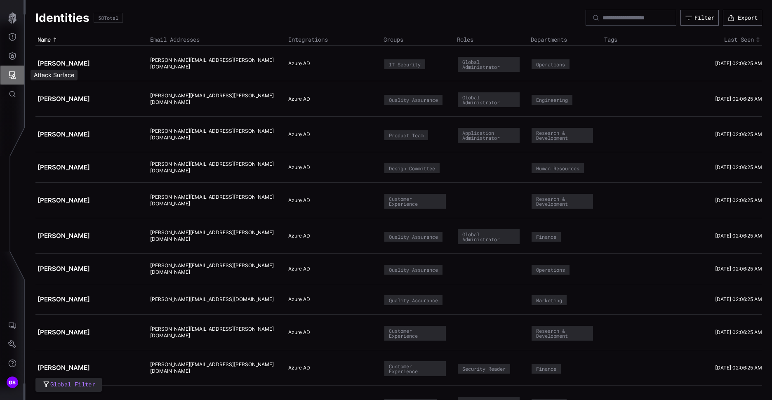
click at [14, 72] on icon "Attack Surface" at bounding box center [12, 75] width 8 height 8
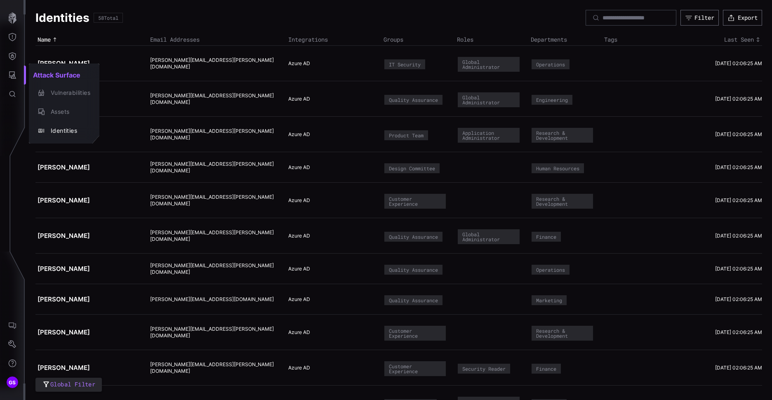
click at [12, 54] on div at bounding box center [386, 200] width 772 height 400
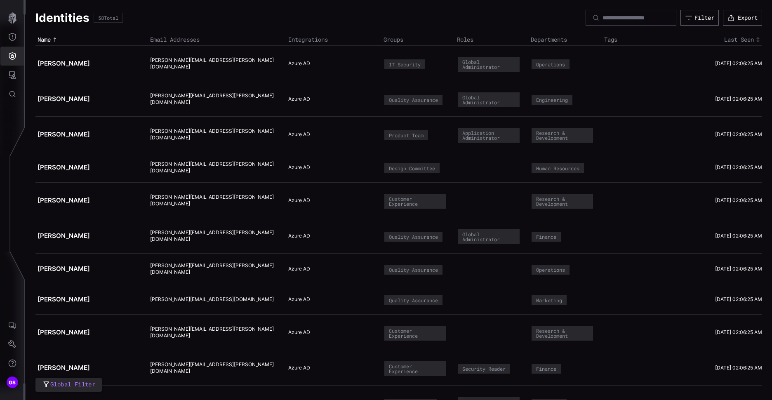
click at [12, 54] on icon "Defense Surface" at bounding box center [12, 56] width 8 height 8
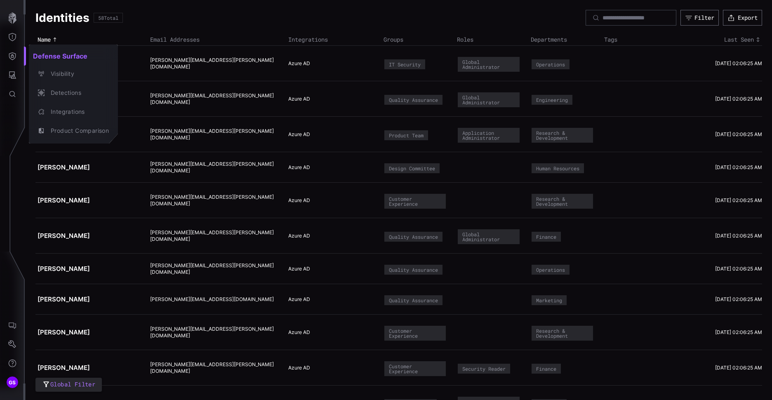
click at [7, 76] on div at bounding box center [386, 200] width 772 height 400
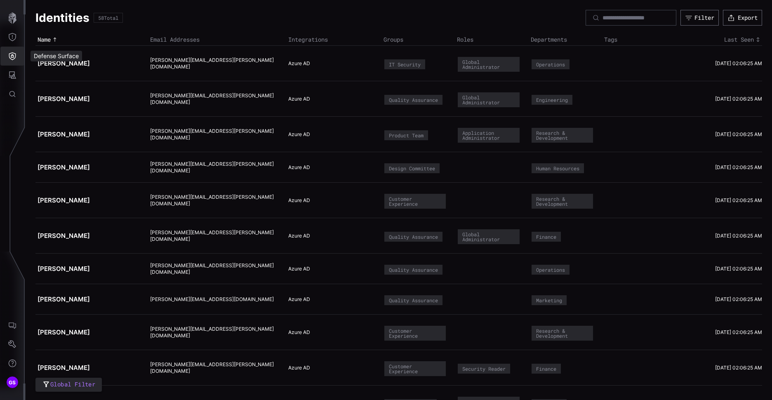
click at [14, 59] on icon "Defense Surface" at bounding box center [12, 56] width 7 height 8
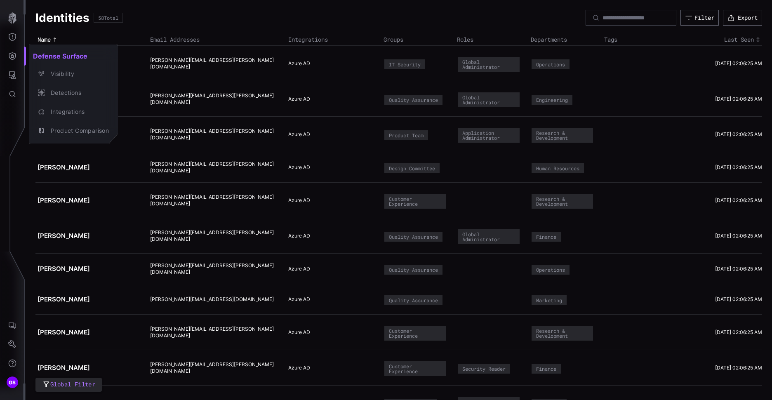
click at [14, 74] on div at bounding box center [386, 200] width 772 height 400
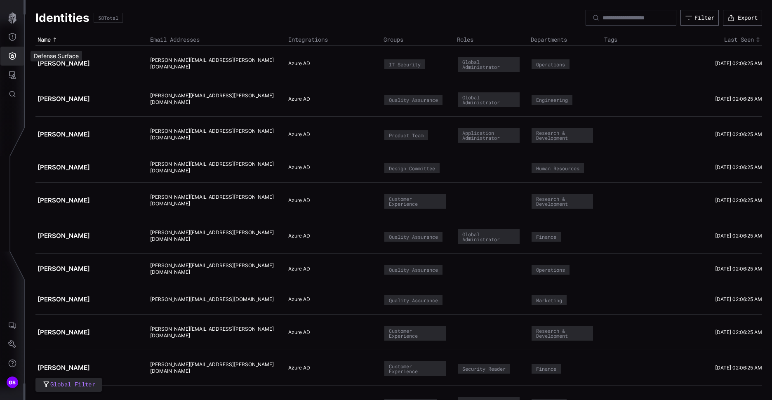
click at [14, 59] on icon "Defense Surface" at bounding box center [12, 56] width 7 height 8
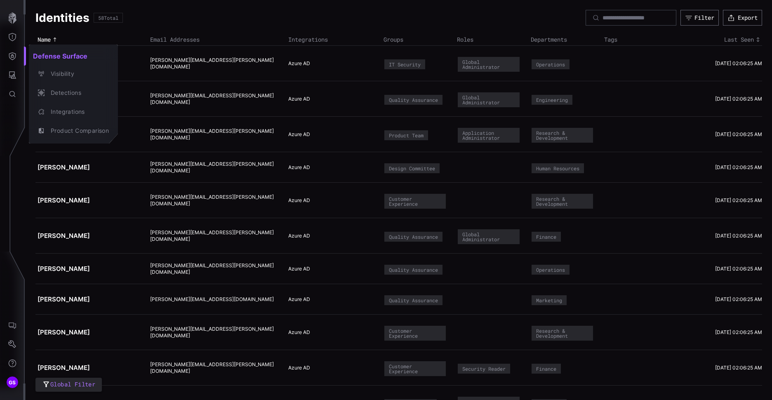
click at [12, 58] on div at bounding box center [386, 200] width 772 height 400
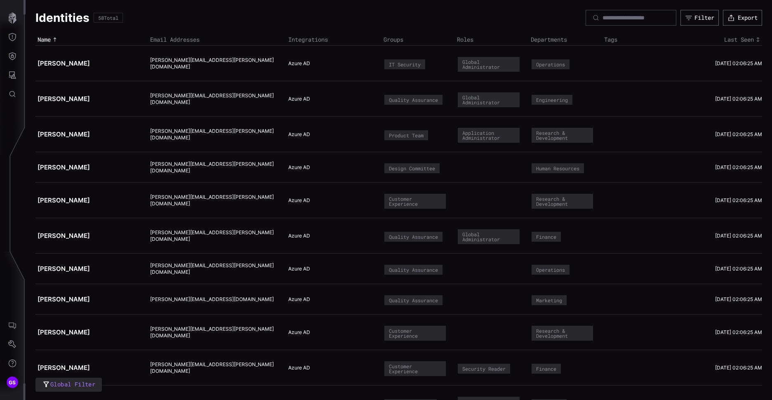
click at [13, 54] on icon "Defense Surface" at bounding box center [12, 56] width 8 height 8
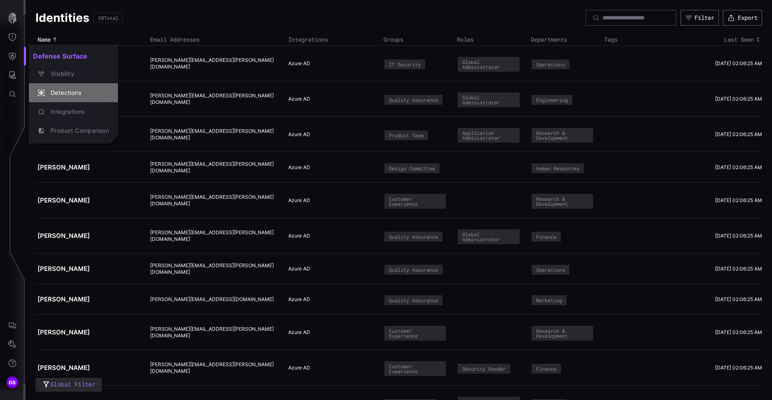
click at [66, 90] on div "Detections" at bounding box center [78, 93] width 62 height 10
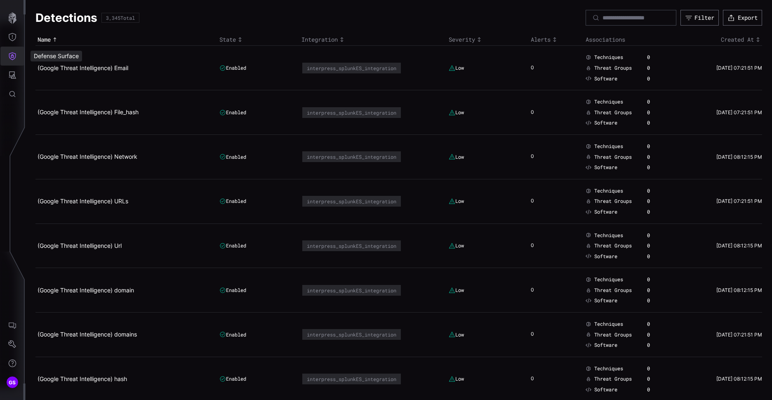
click at [12, 60] on button "Defense Surface" at bounding box center [12, 56] width 24 height 19
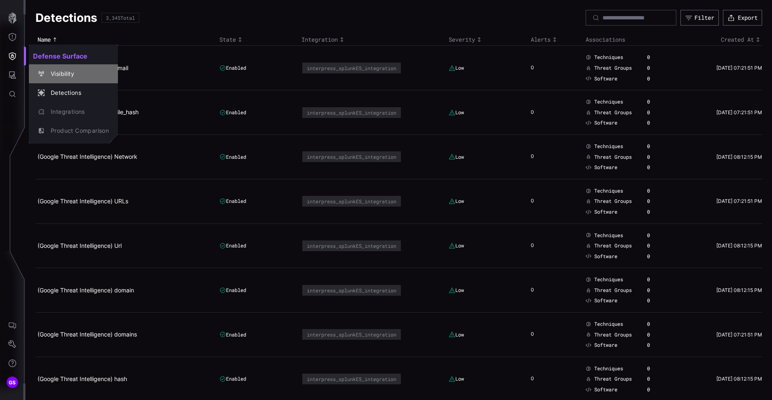
click at [71, 67] on button "Visibility" at bounding box center [73, 73] width 89 height 19
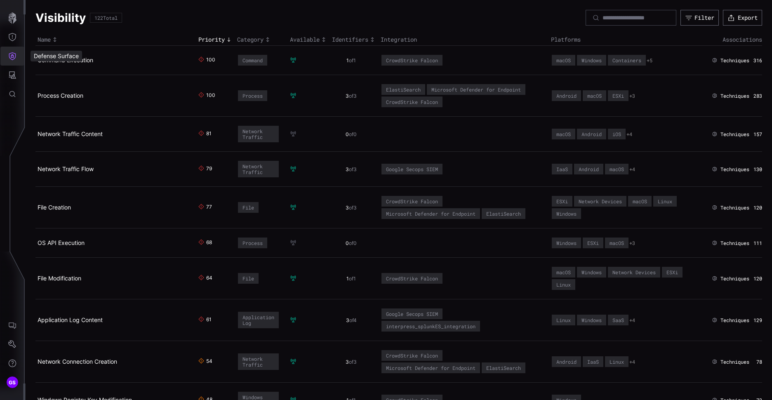
click at [6, 57] on button "Defense Surface" at bounding box center [12, 56] width 24 height 19
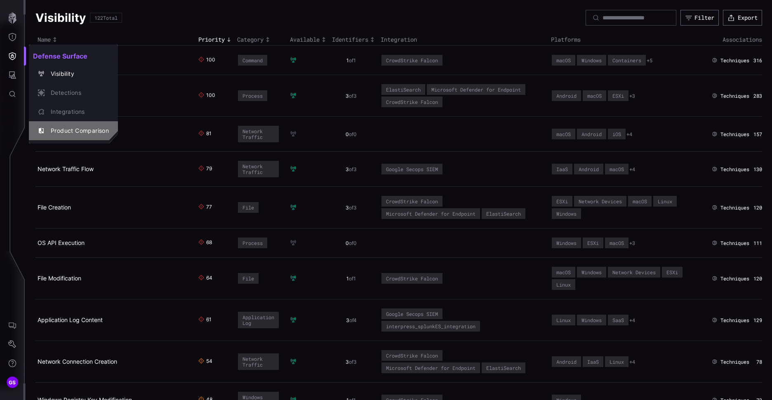
click at [78, 130] on div "Product Comparison" at bounding box center [78, 131] width 62 height 10
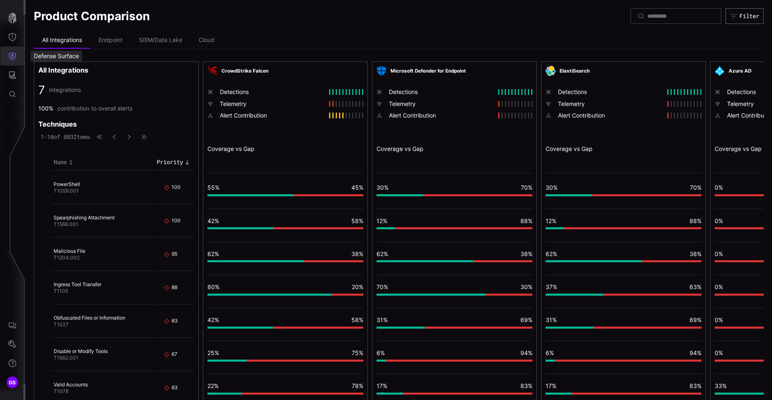
click at [12, 60] on button "Defense Surface" at bounding box center [12, 56] width 24 height 19
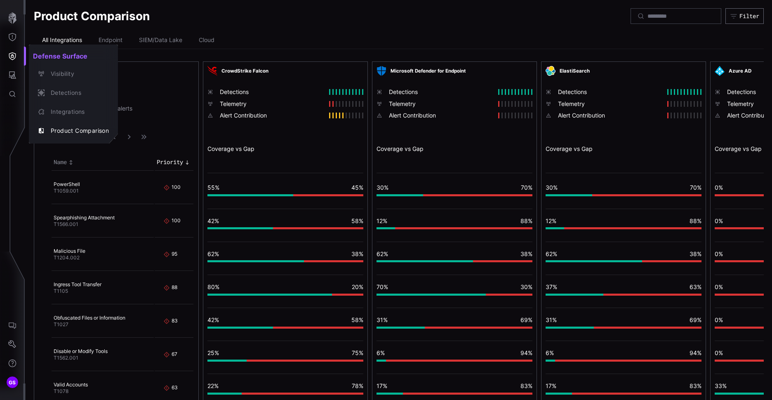
click at [14, 18] on div at bounding box center [386, 200] width 772 height 400
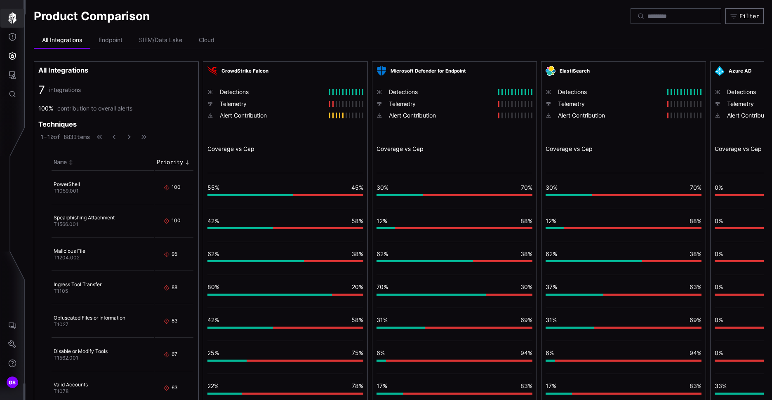
click at [10, 21] on icon "button" at bounding box center [13, 18] width 12 height 12
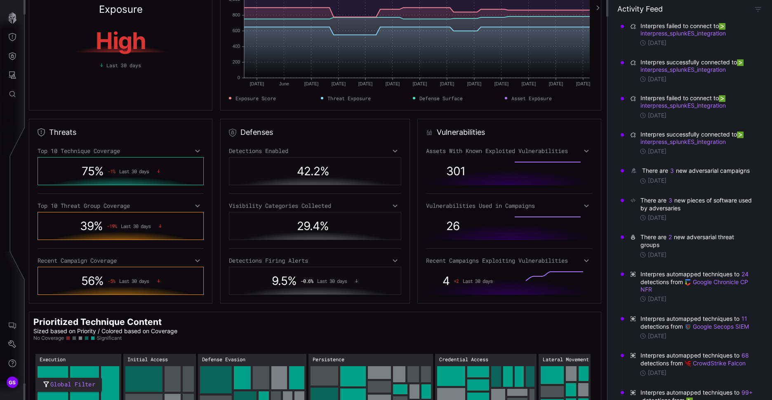
scroll to position [83, 0]
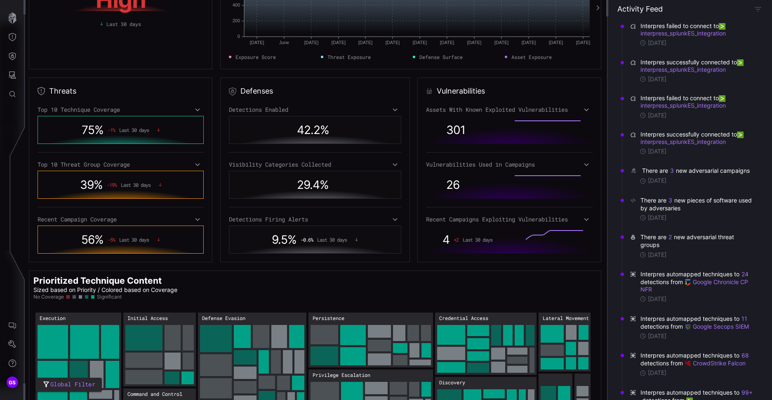
click at [198, 110] on icon at bounding box center [198, 110] width 5 height 3
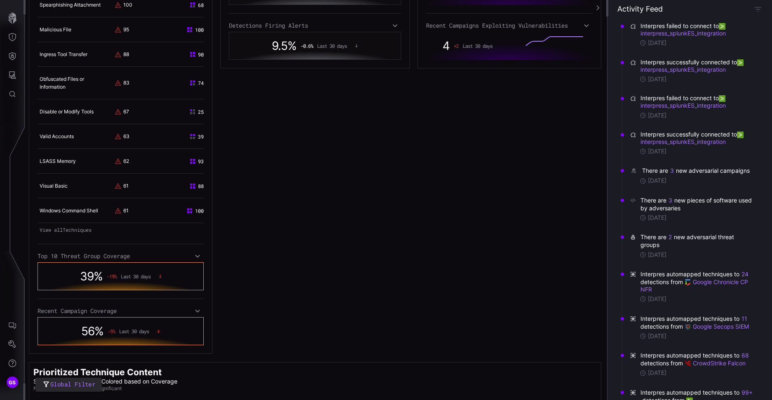
scroll to position [289, 0]
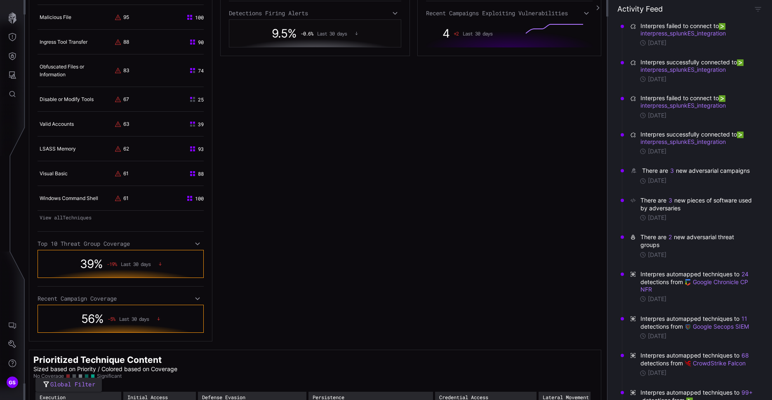
click at [196, 241] on icon at bounding box center [198, 244] width 6 height 7
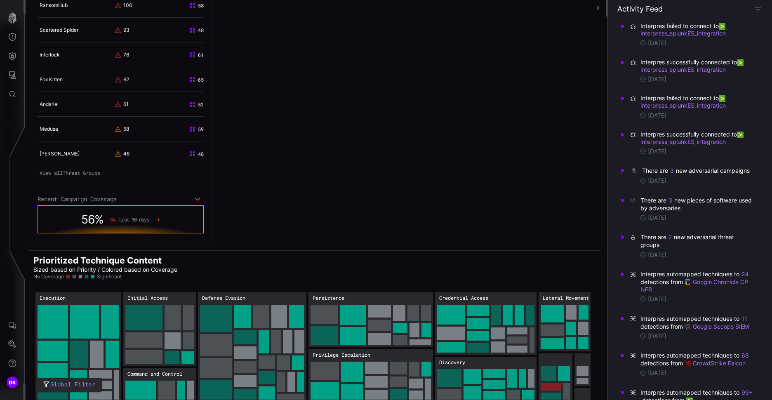
scroll to position [604, 0]
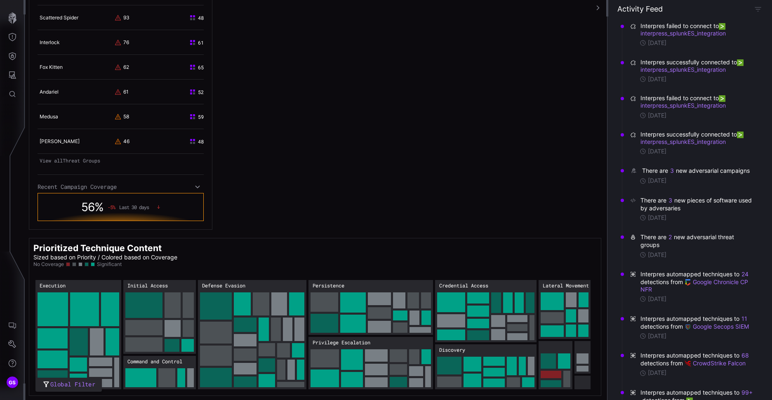
click at [193, 189] on div "Recent Campaign Coverage" at bounding box center [121, 186] width 166 height 7
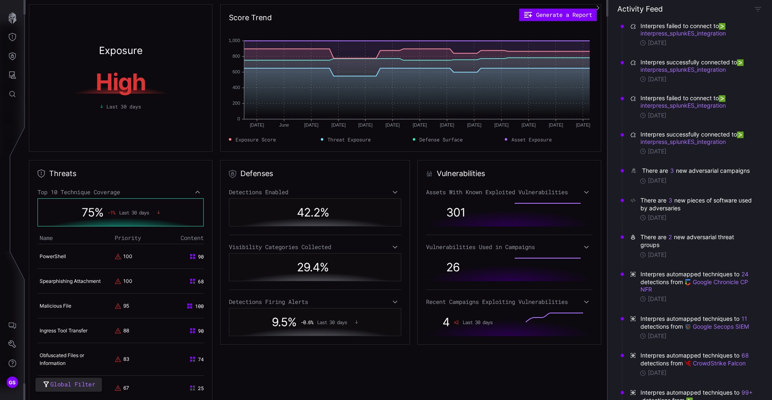
scroll to position [0, 0]
click at [392, 194] on icon at bounding box center [395, 192] width 6 height 7
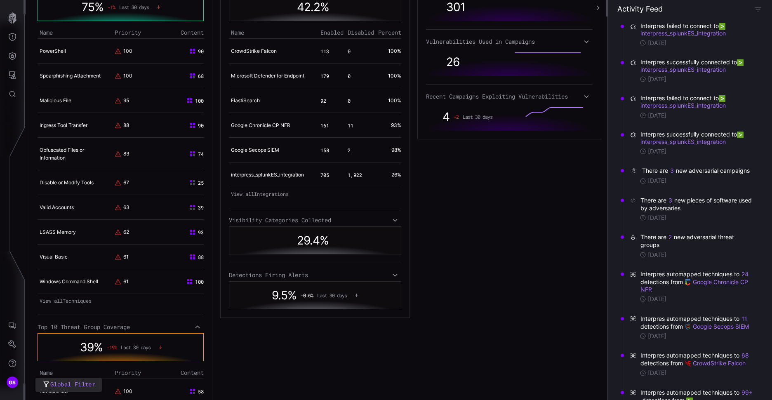
scroll to position [206, 0]
click at [276, 223] on div "Visibility Categories Collected" at bounding box center [315, 219] width 172 height 7
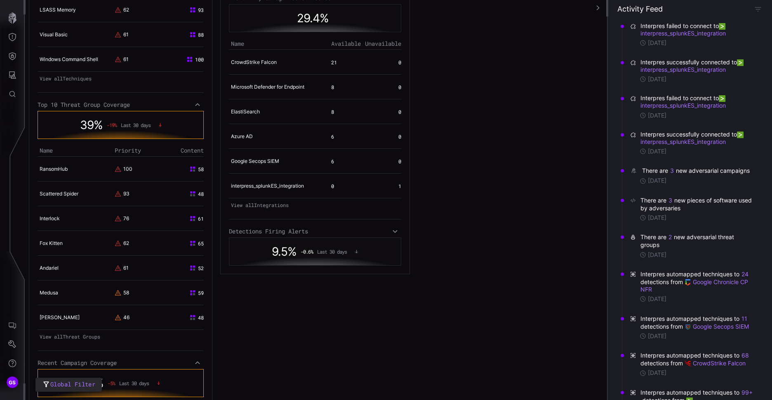
scroll to position [454, 0]
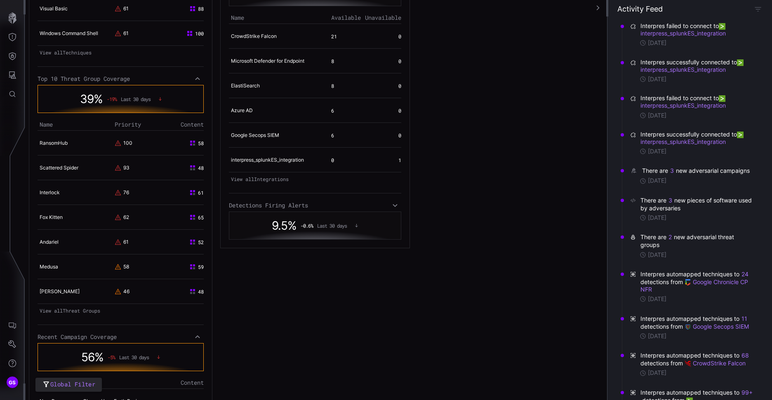
click at [389, 209] on div "Detections Firing Alerts" at bounding box center [315, 205] width 172 height 7
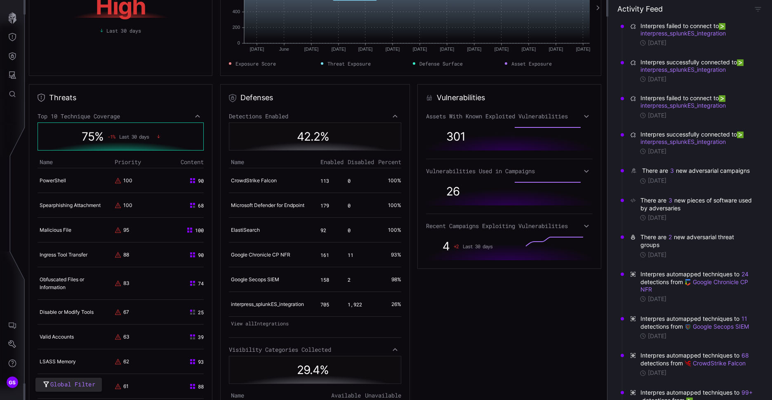
scroll to position [41, 0]
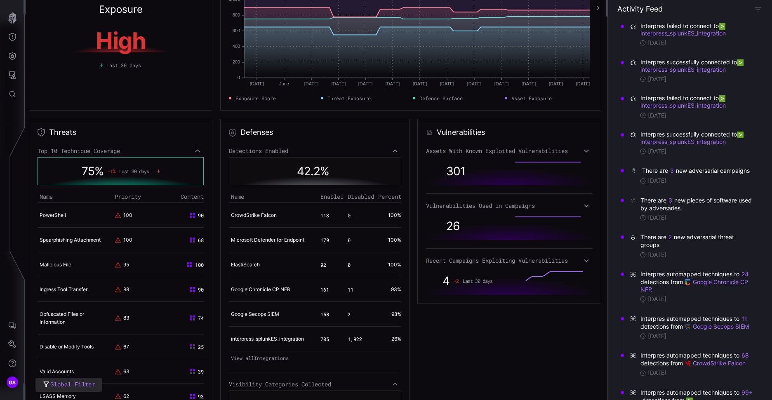
click at [584, 149] on icon at bounding box center [587, 151] width 6 height 7
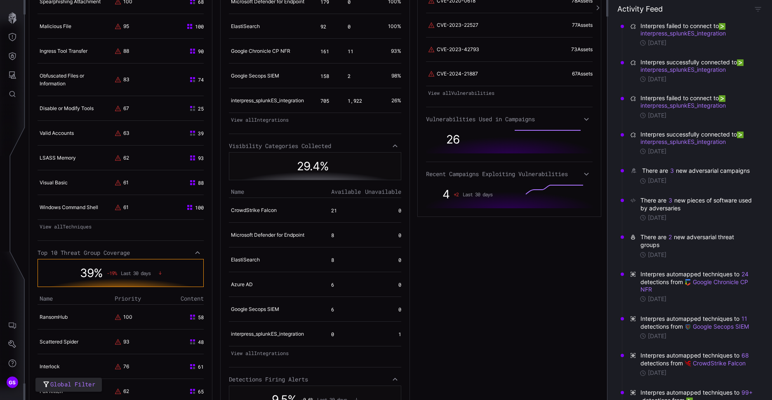
scroll to position [289, 0]
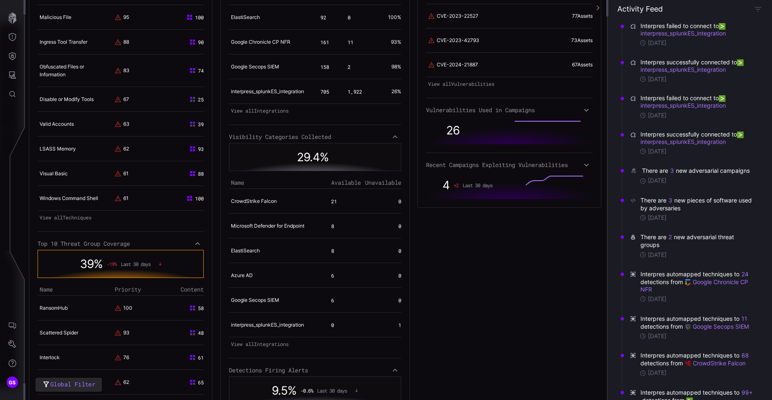
click at [578, 168] on div "Recent Campaigns Exploiting Vulnerabilities" at bounding box center [509, 164] width 166 height 7
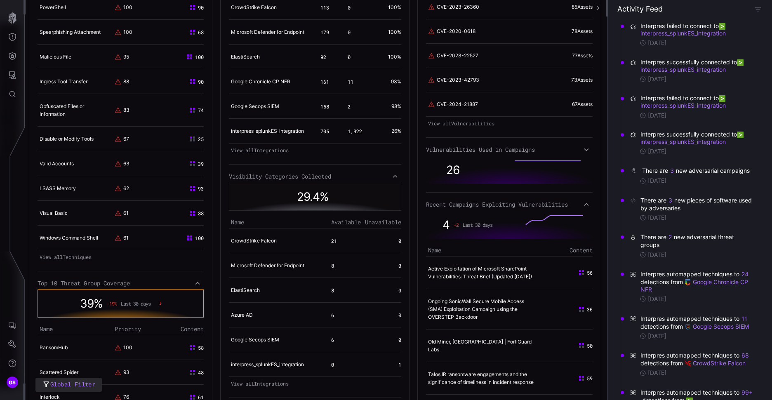
scroll to position [220, 0]
